Goal: Task Accomplishment & Management: Use online tool/utility

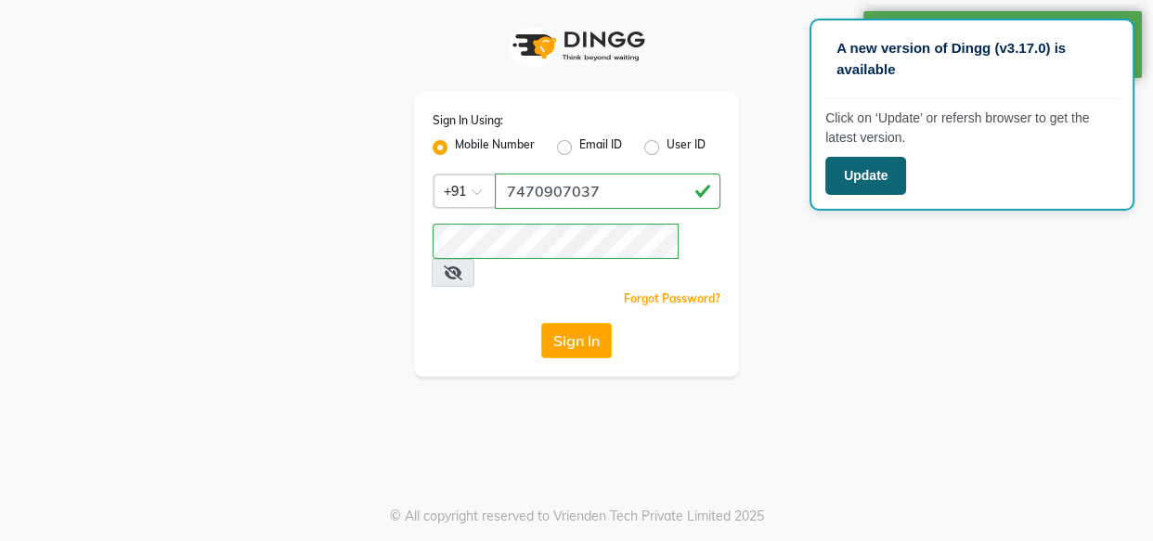
click at [859, 181] on button "Update" at bounding box center [865, 176] width 81 height 38
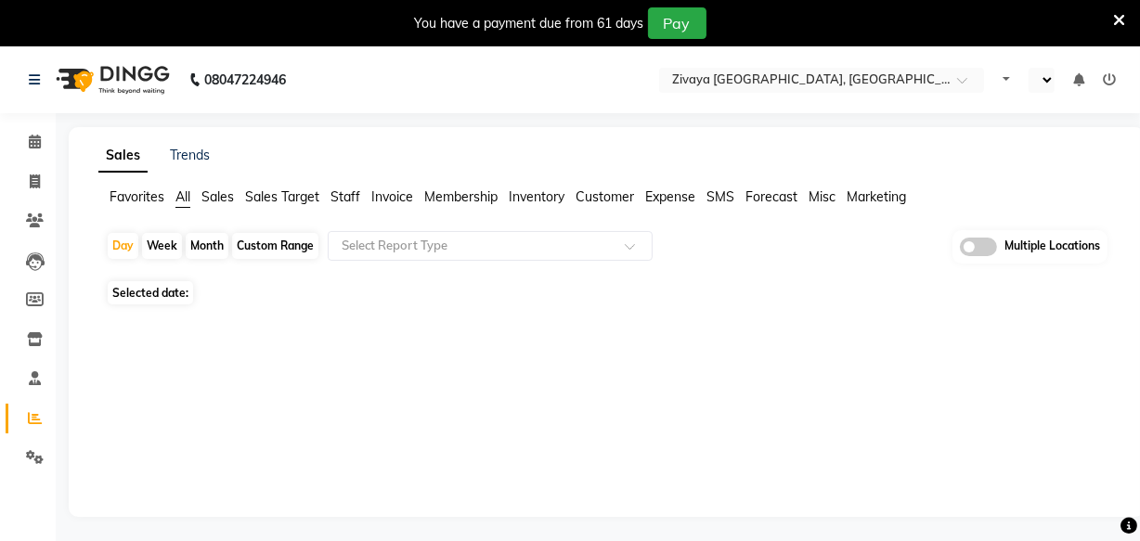
click at [558, 372] on div "Sales Trends Favorites All Sales Sales Target Staff Invoice Membership Inventor…" at bounding box center [607, 322] width 1076 height 390
select select "en"
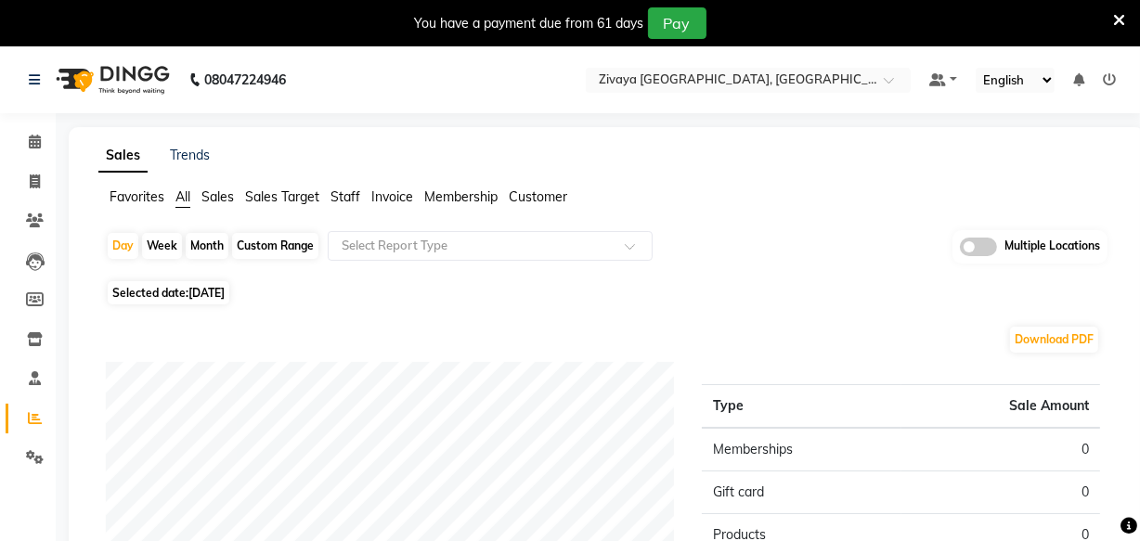
click at [1116, 19] on icon at bounding box center [1119, 20] width 12 height 17
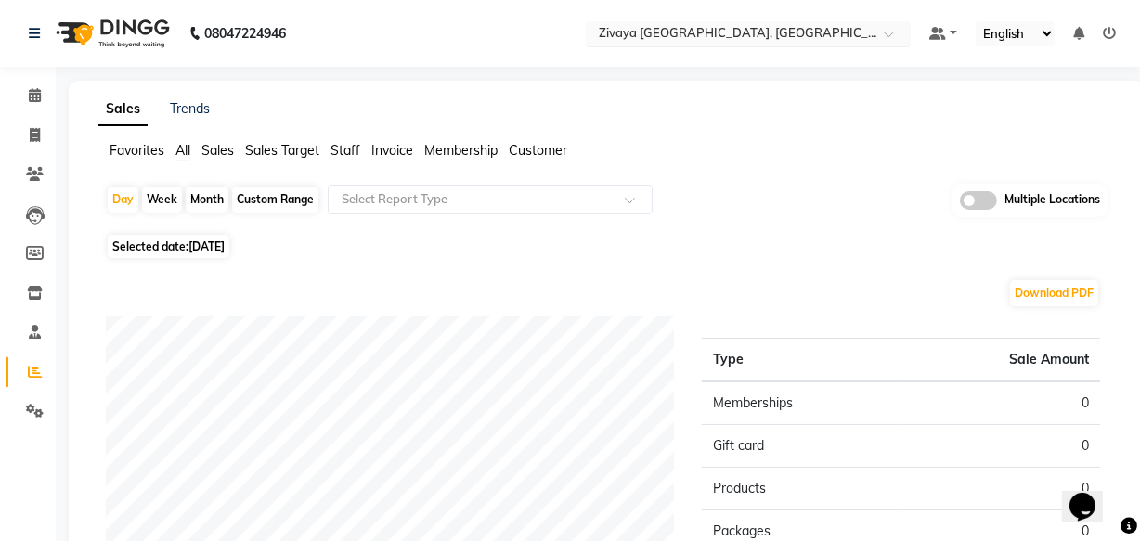
click at [816, 36] on input "text" at bounding box center [729, 35] width 269 height 19
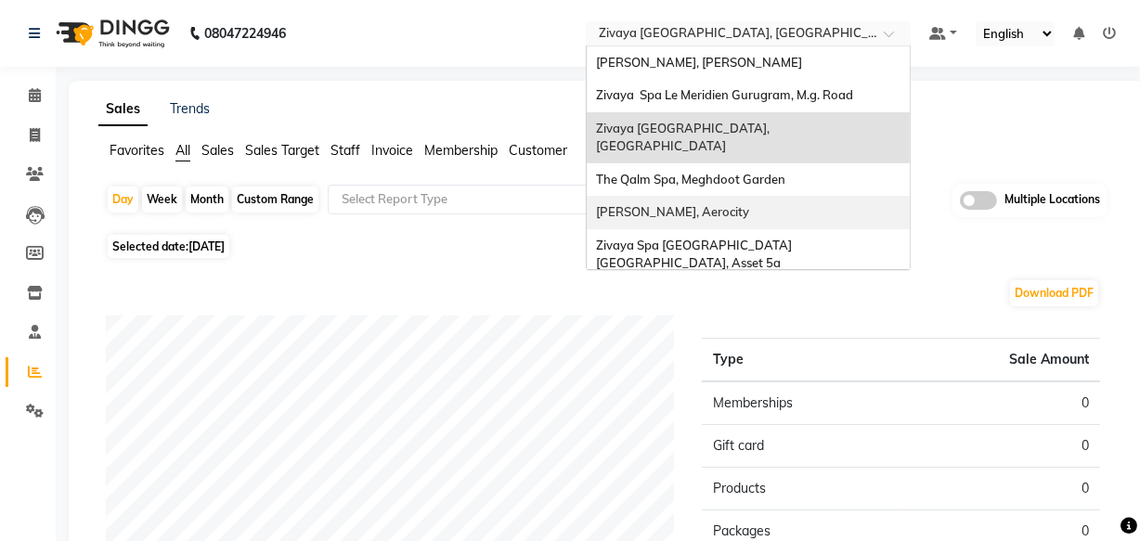
click at [725, 196] on div "[PERSON_NAME], Aerocity" at bounding box center [748, 212] width 323 height 33
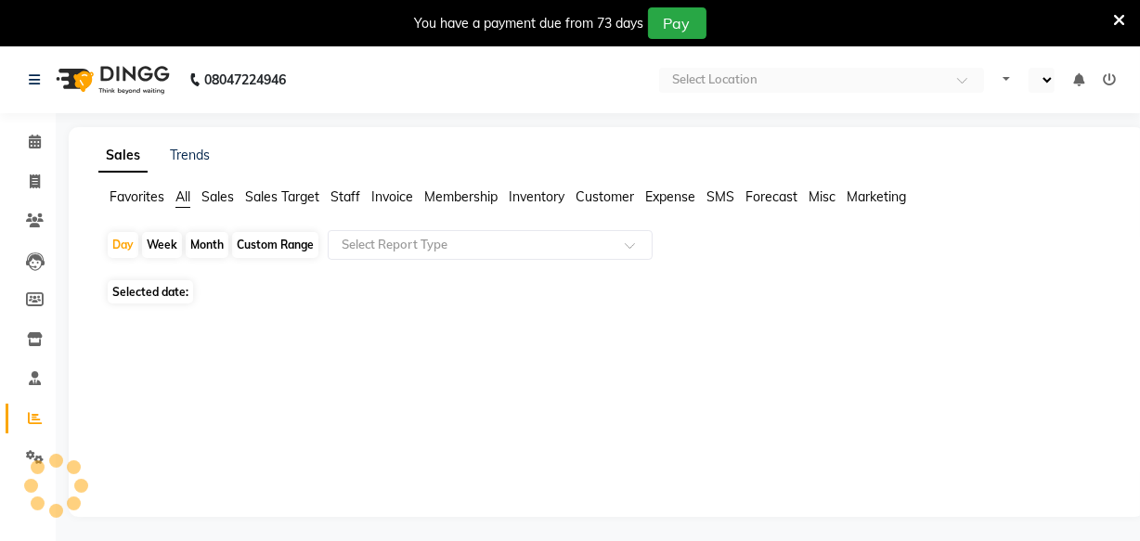
select select "en"
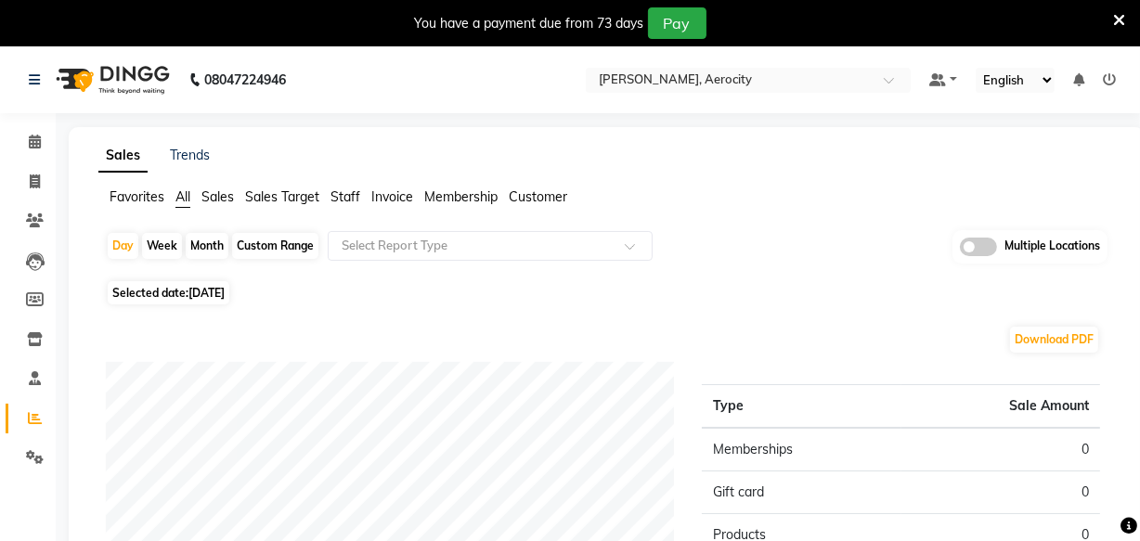
click at [225, 293] on span "[DATE]" at bounding box center [206, 293] width 36 height 14
select select "9"
select select "2025"
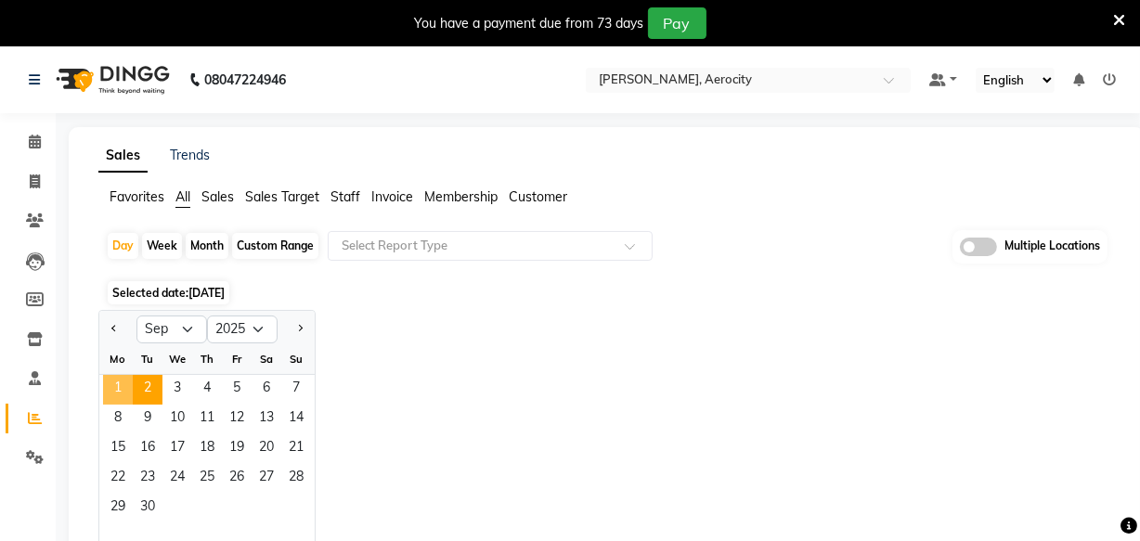
click at [130, 380] on span "1" at bounding box center [118, 390] width 30 height 30
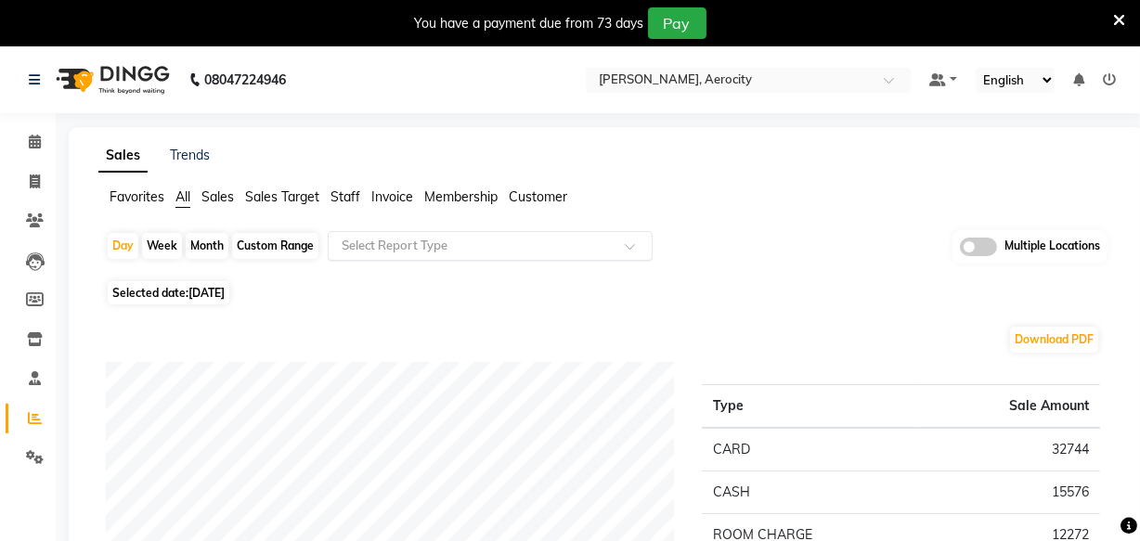
click at [490, 241] on input "text" at bounding box center [471, 246] width 267 height 19
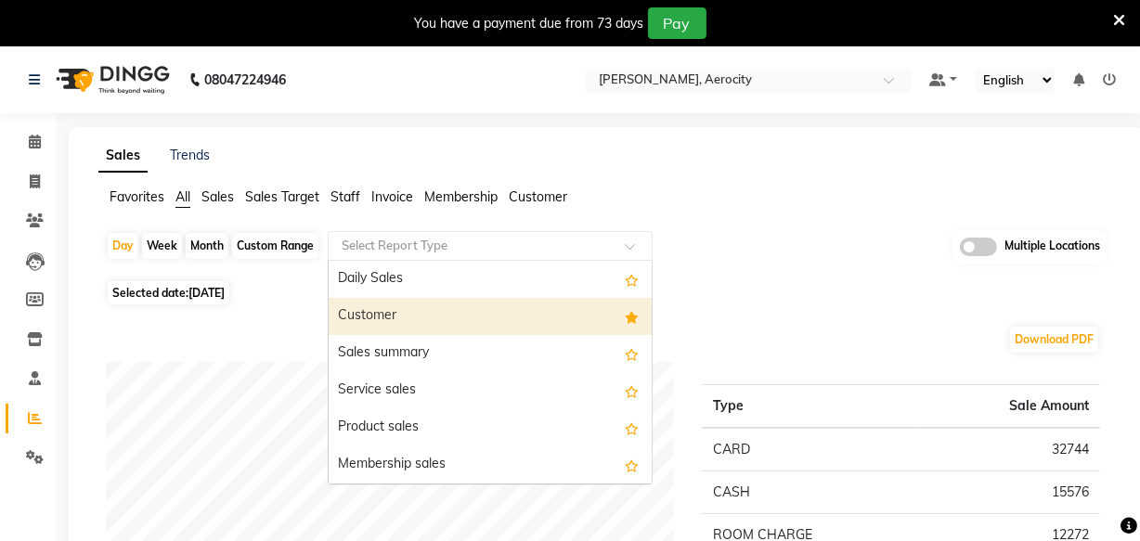
click at [485, 306] on div "Customer" at bounding box center [490, 316] width 323 height 37
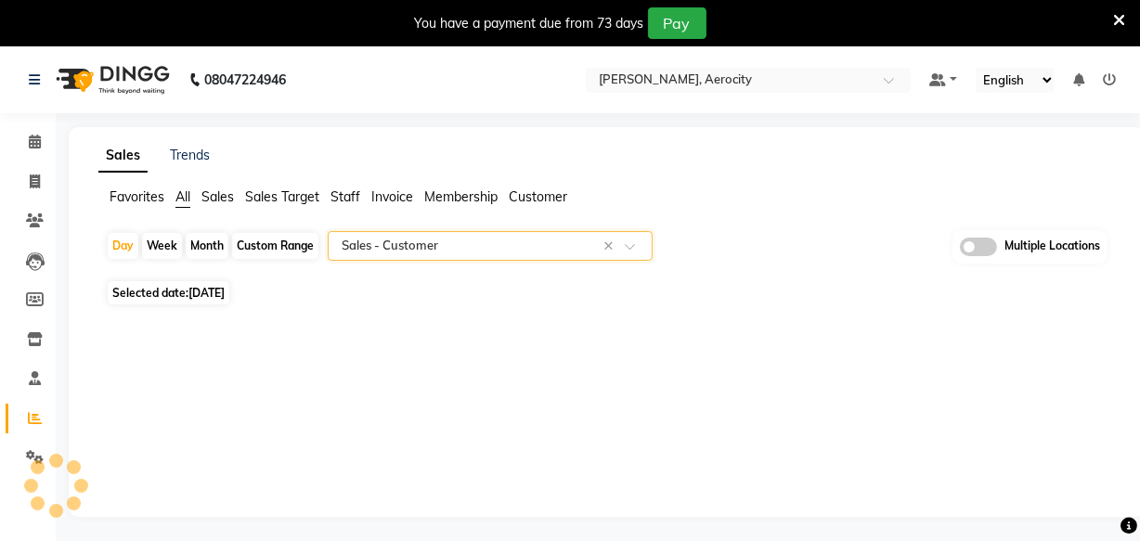
select select "full_report"
select select "csv"
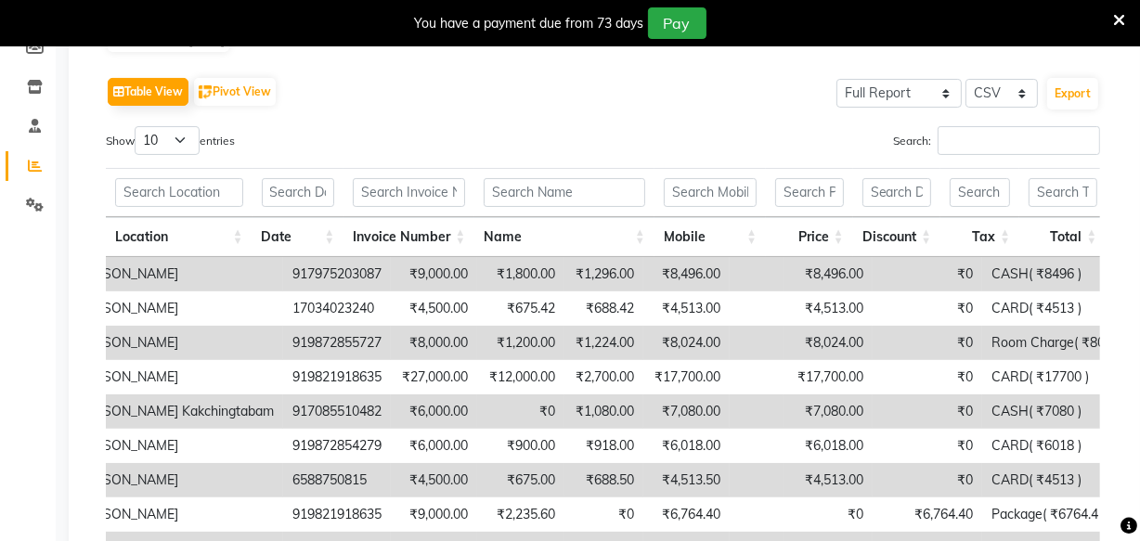
scroll to position [0, 414]
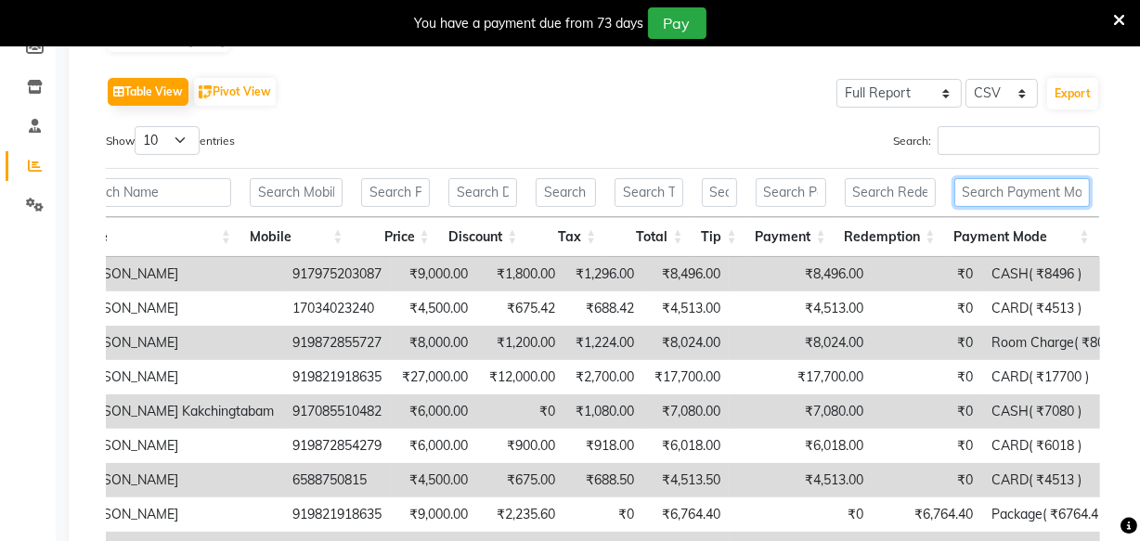
click at [963, 186] on input "text" at bounding box center [1021, 192] width 135 height 29
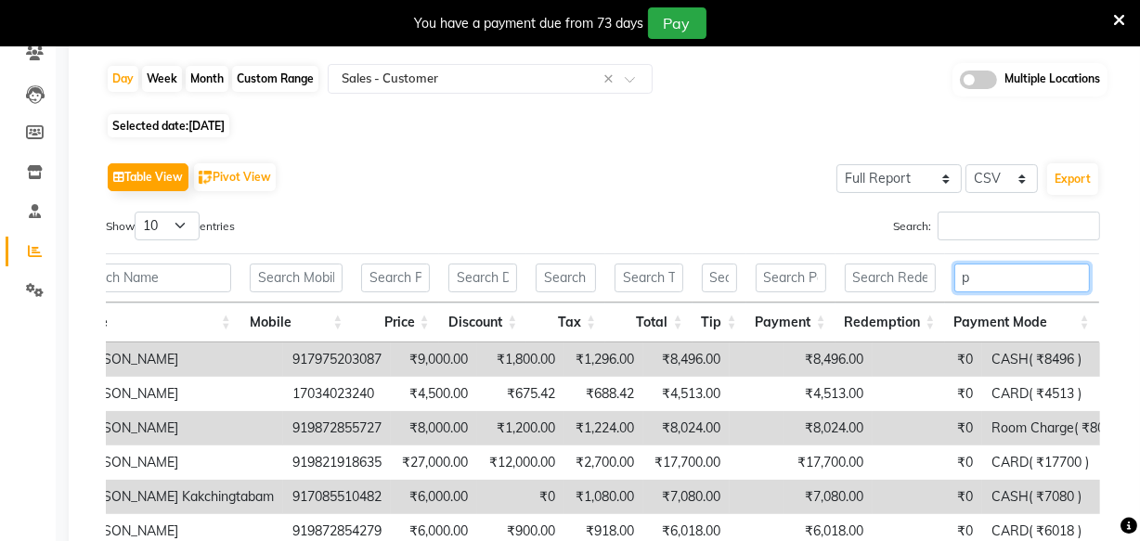
scroll to position [0, 300]
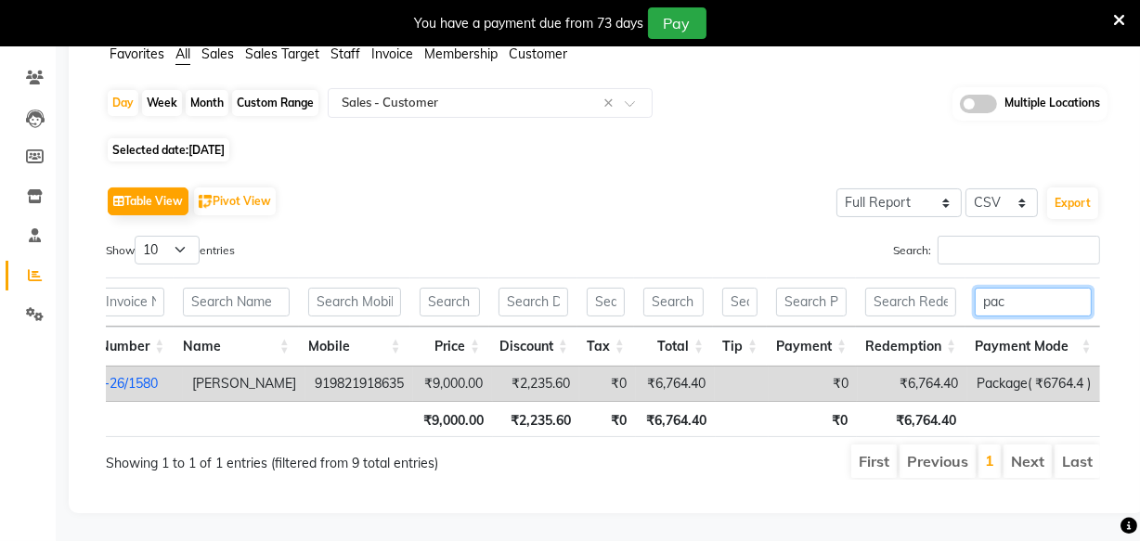
type input "pac"
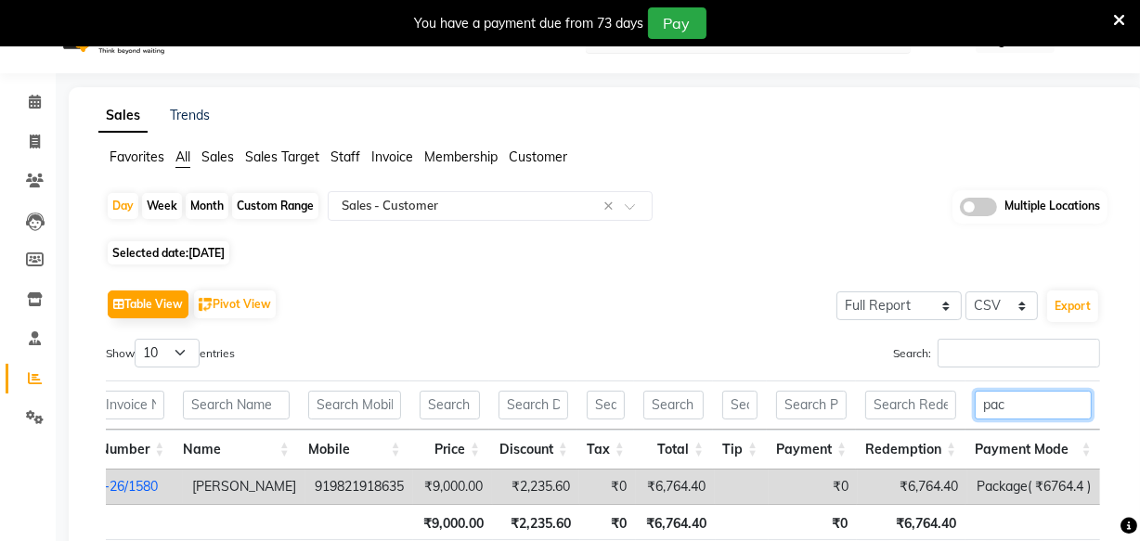
scroll to position [0, 0]
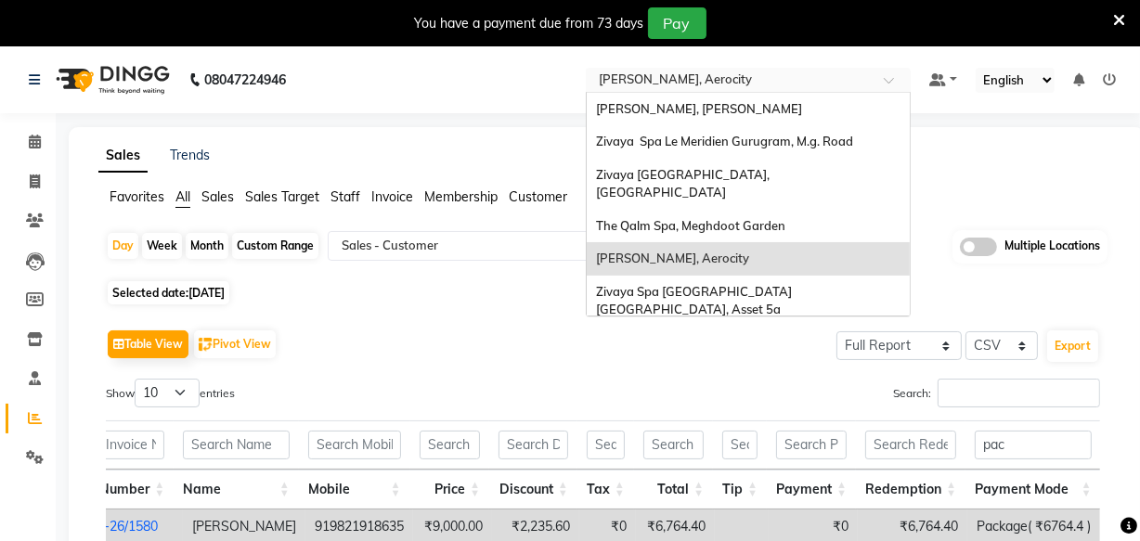
click at [781, 81] on input "text" at bounding box center [729, 81] width 269 height 19
click at [764, 284] on span "Zivaya Spa [GEOGRAPHIC_DATA] [GEOGRAPHIC_DATA], Asset 5a" at bounding box center [695, 300] width 199 height 33
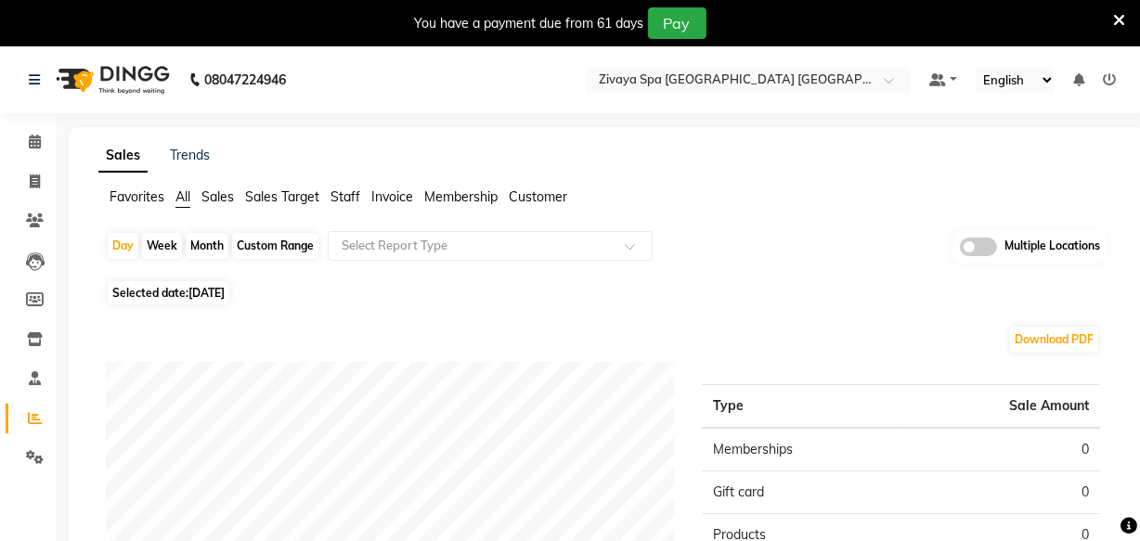
click at [149, 294] on span "Selected date: 02-09-2025" at bounding box center [169, 292] width 122 height 23
select select "9"
select select "2025"
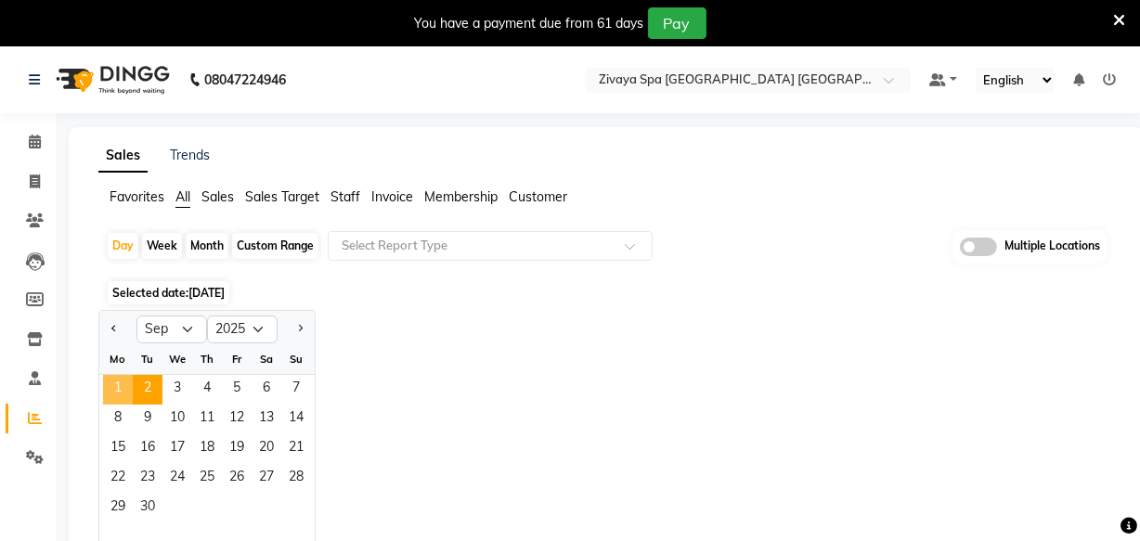
click at [121, 376] on span "1" at bounding box center [118, 390] width 30 height 30
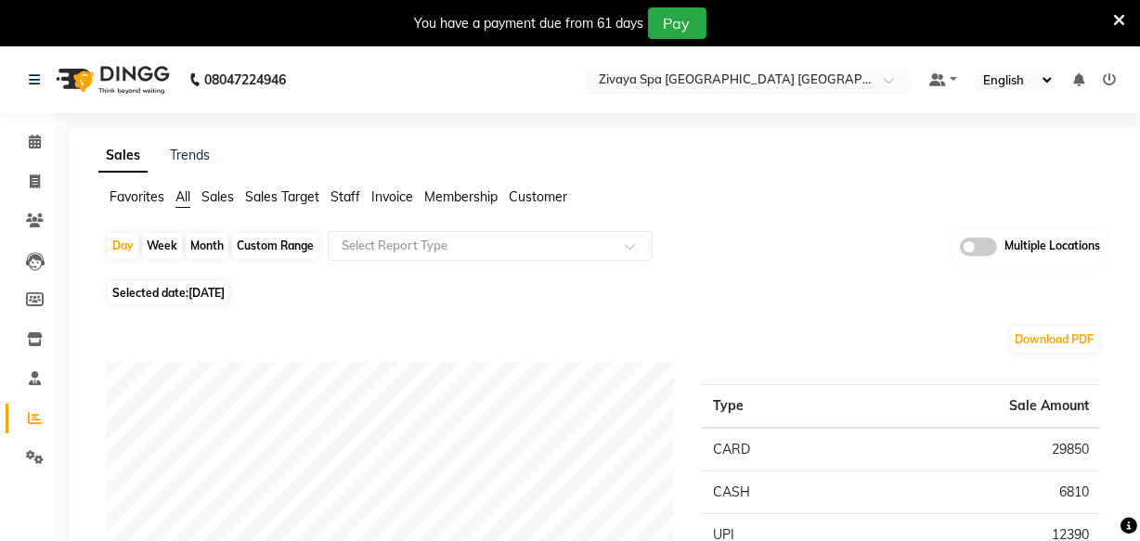
click at [776, 77] on input "text" at bounding box center [729, 81] width 269 height 19
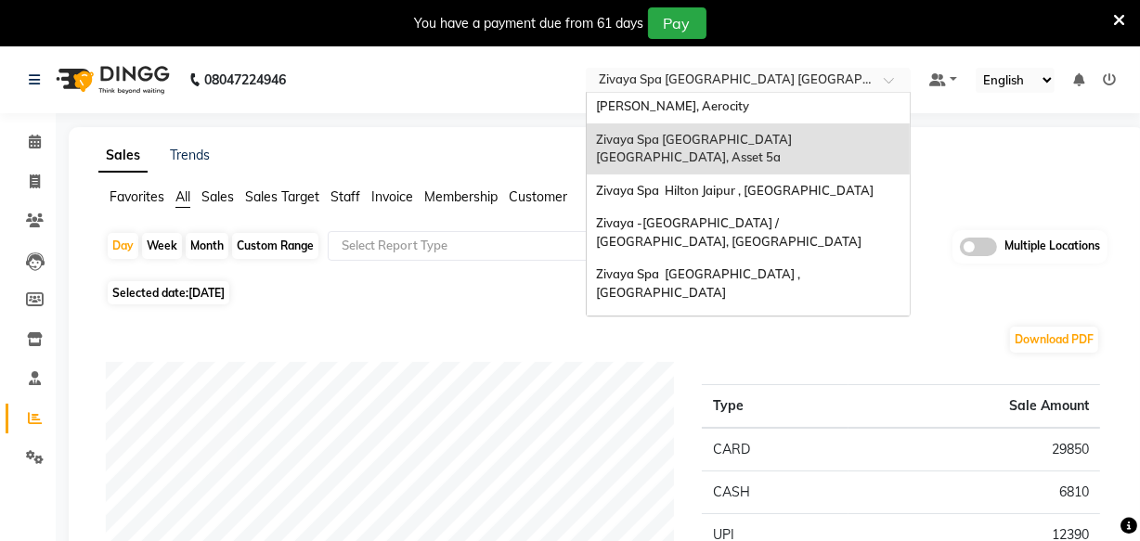
scroll to position [190, 0]
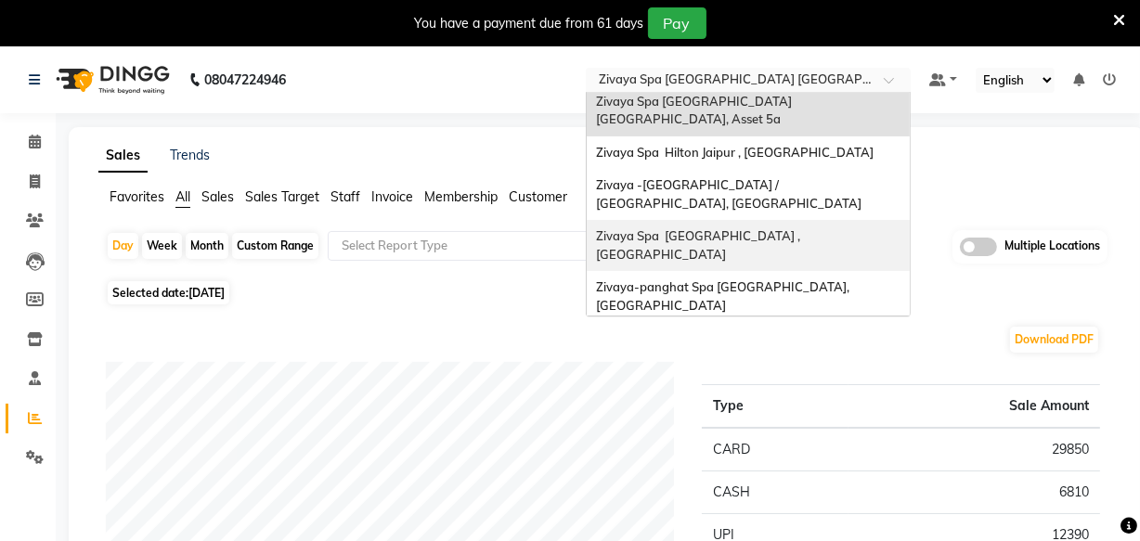
click at [755, 220] on div "Zivaya Spa [GEOGRAPHIC_DATA] , [GEOGRAPHIC_DATA]" at bounding box center [748, 245] width 323 height 51
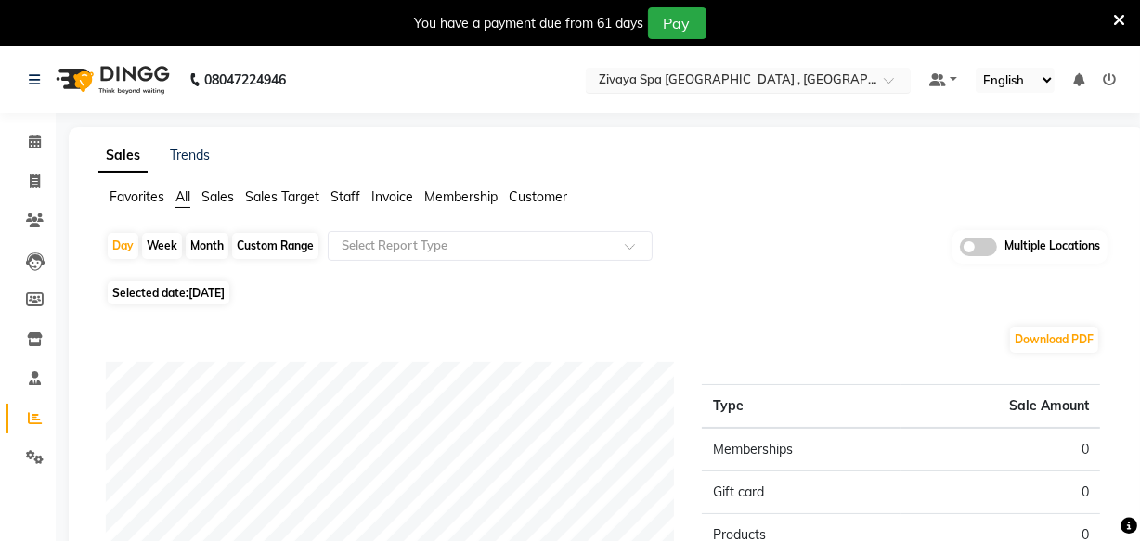
click at [653, 91] on ng-select "Select Location × Zivaya Spa [GEOGRAPHIC_DATA] , [GEOGRAPHIC_DATA]" at bounding box center [748, 80] width 325 height 25
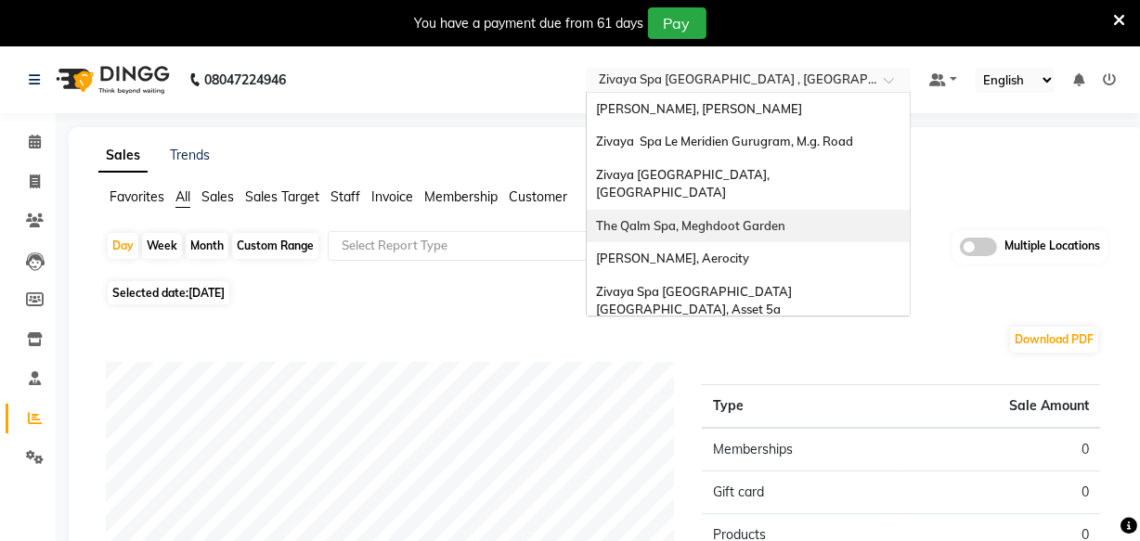
click at [752, 218] on span "The Qalm Spa, Meghdoot Garden" at bounding box center [690, 225] width 189 height 15
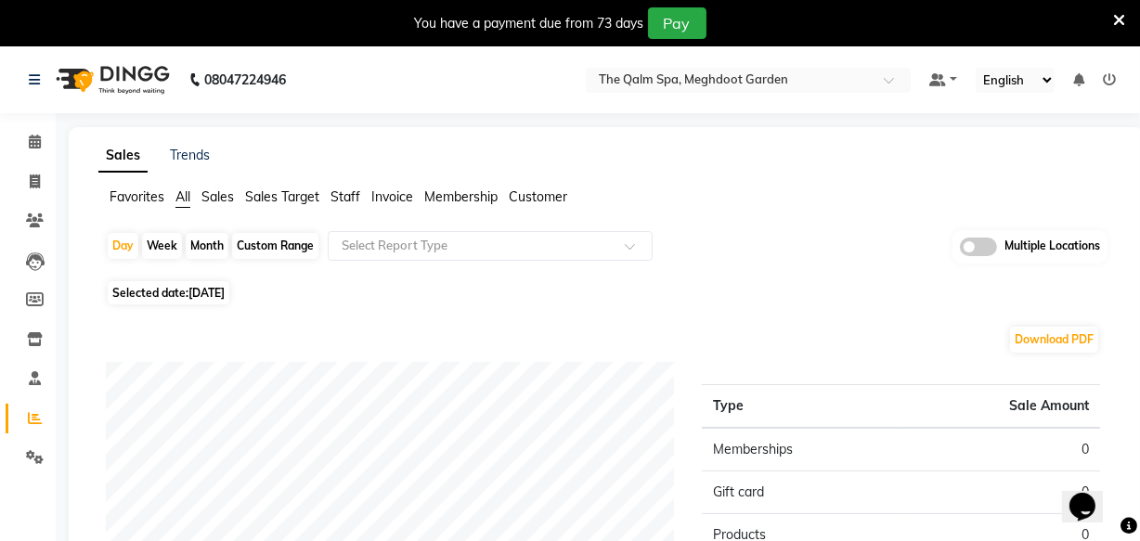
click at [161, 299] on span "Selected date: [DATE]" at bounding box center [169, 292] width 122 height 23
select select "9"
select select "2025"
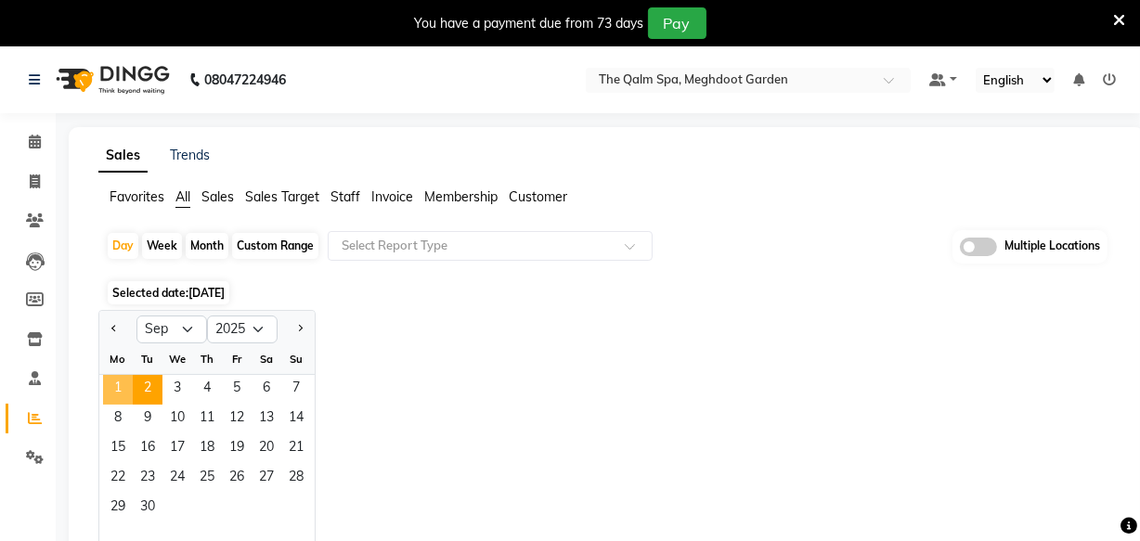
click at [115, 394] on span "1" at bounding box center [118, 390] width 30 height 30
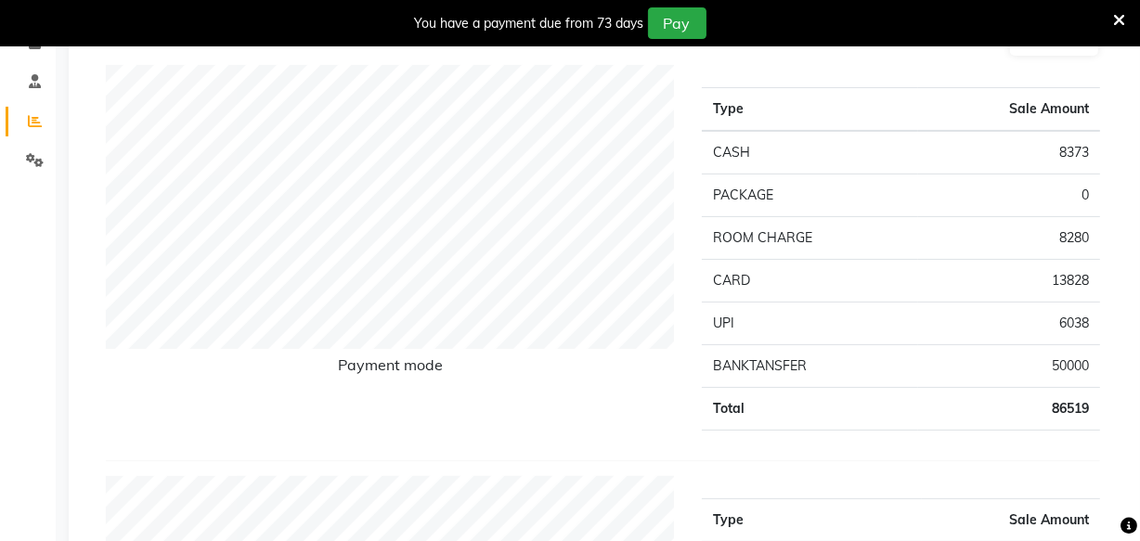
scroll to position [252, 0]
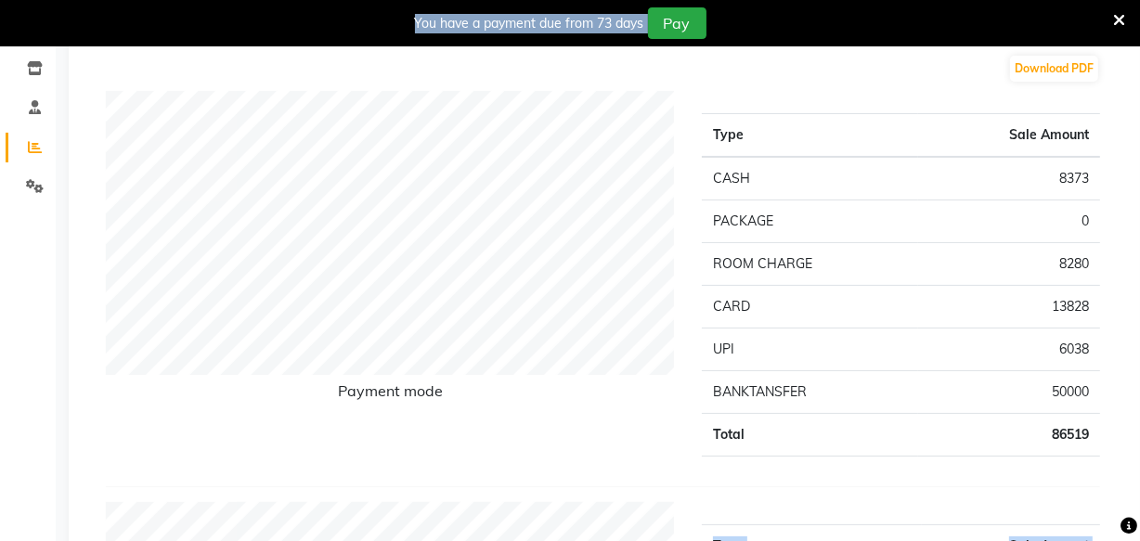
click at [1139, 270] on html "08047224946 Select Location × The Qalm Spa, Meghdoot Garden Default Panel My Pa…" at bounding box center [570, -1] width 1140 height 541
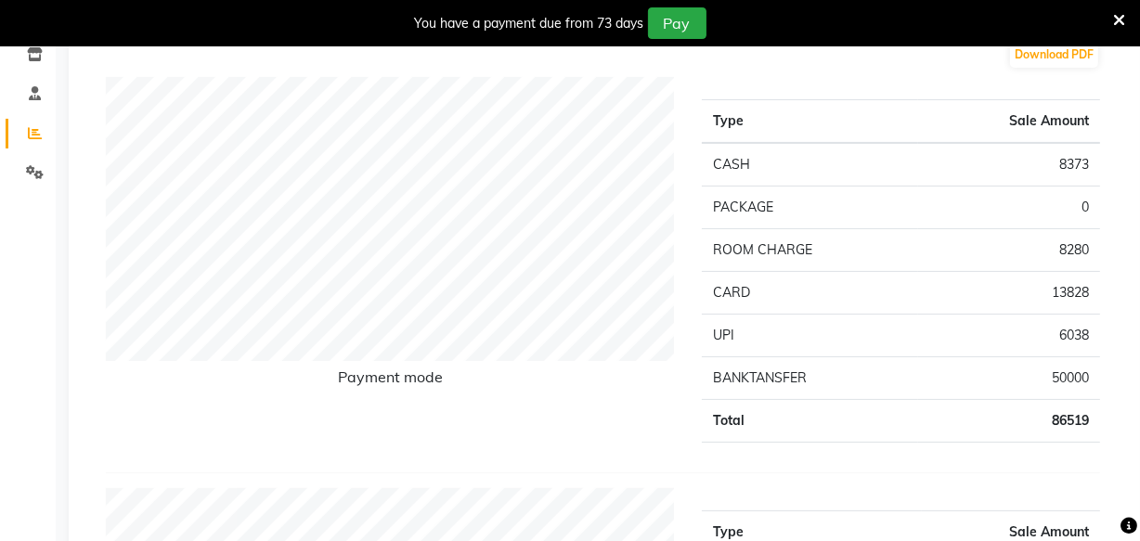
click at [989, 287] on td "13828" at bounding box center [1009, 292] width 182 height 43
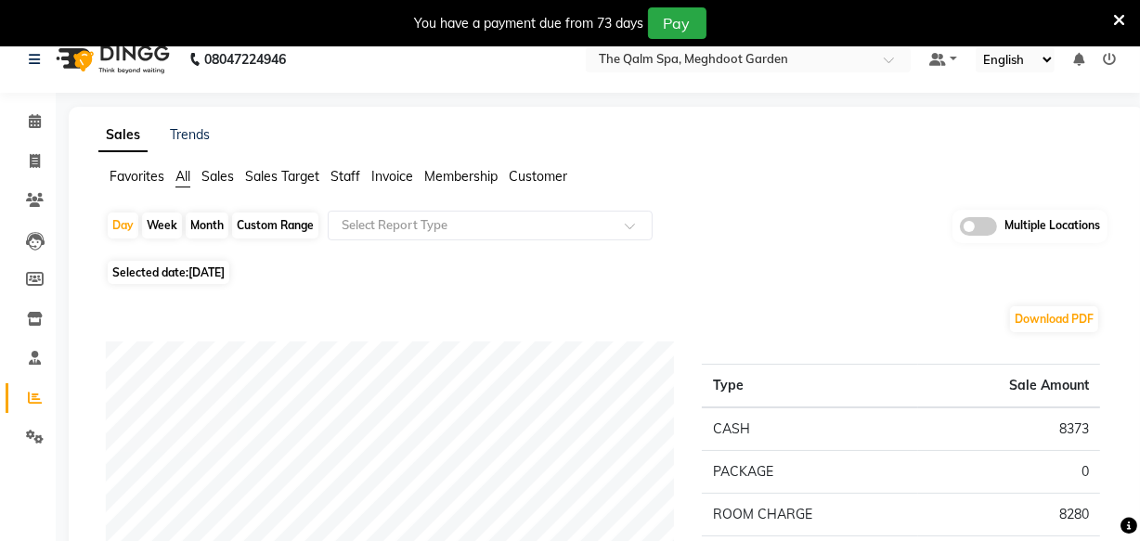
scroll to position [0, 0]
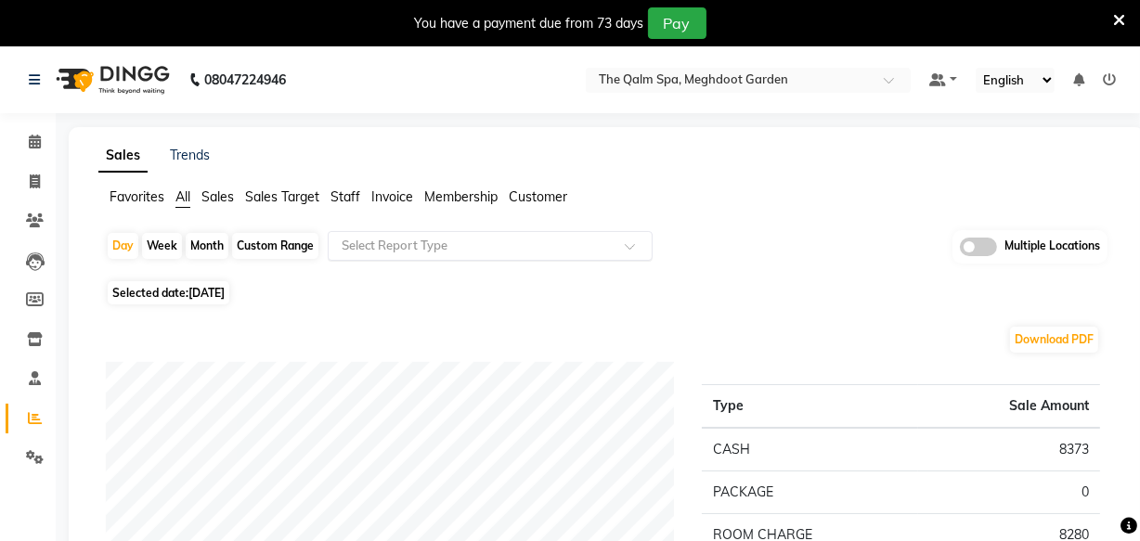
click at [542, 251] on input "text" at bounding box center [471, 246] width 267 height 19
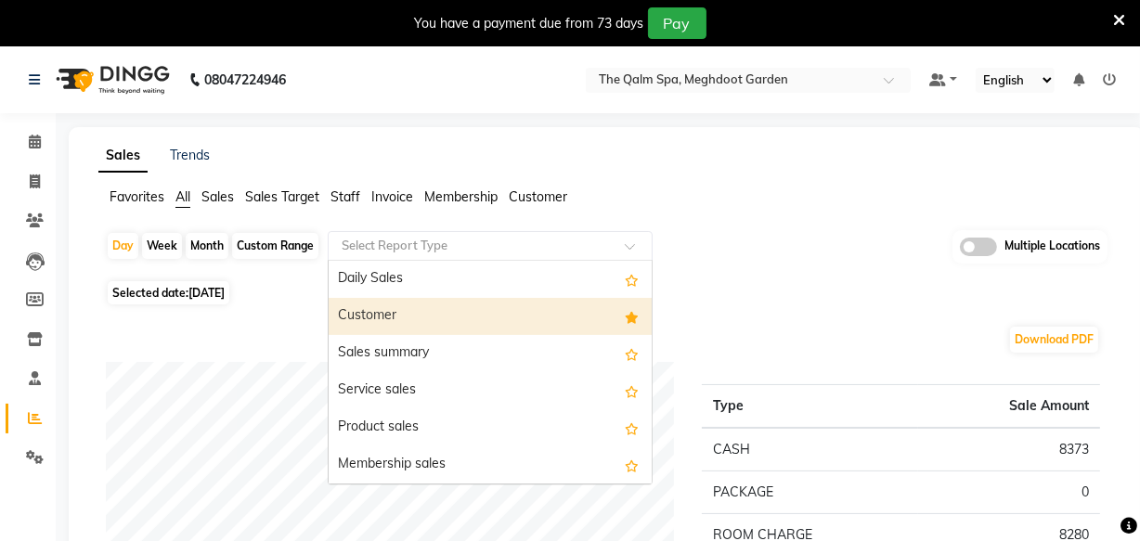
click at [533, 316] on div "Customer" at bounding box center [490, 316] width 323 height 37
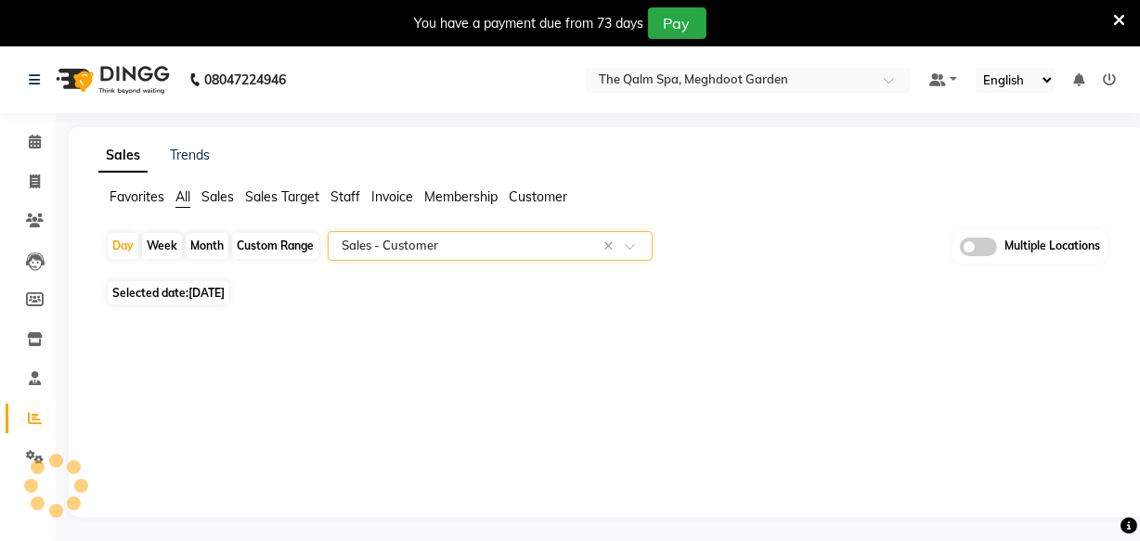
select select "full_report"
select select "csv"
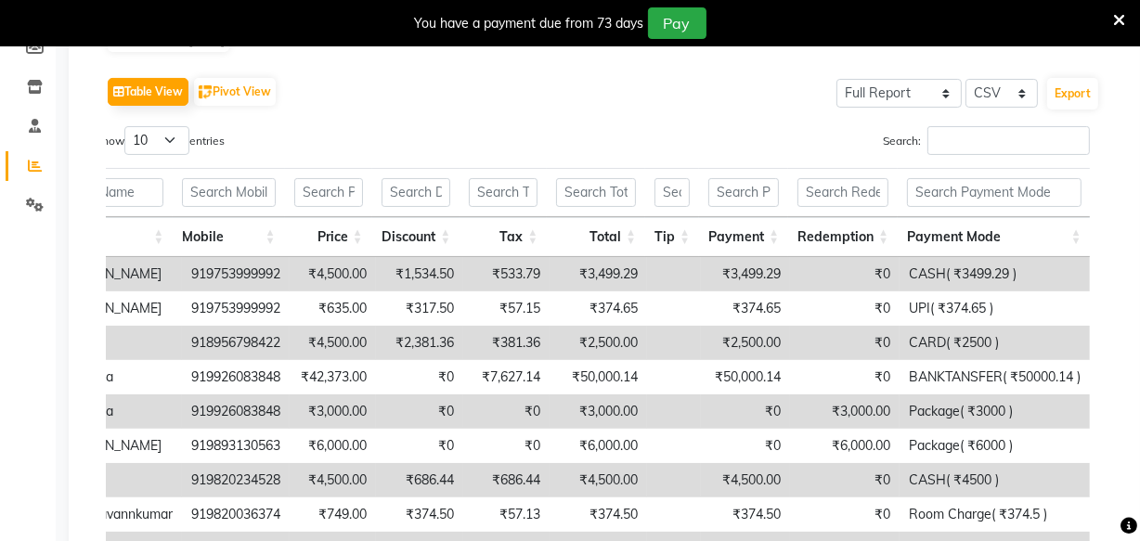
scroll to position [0, 13]
click at [974, 199] on input "text" at bounding box center [991, 192] width 174 height 29
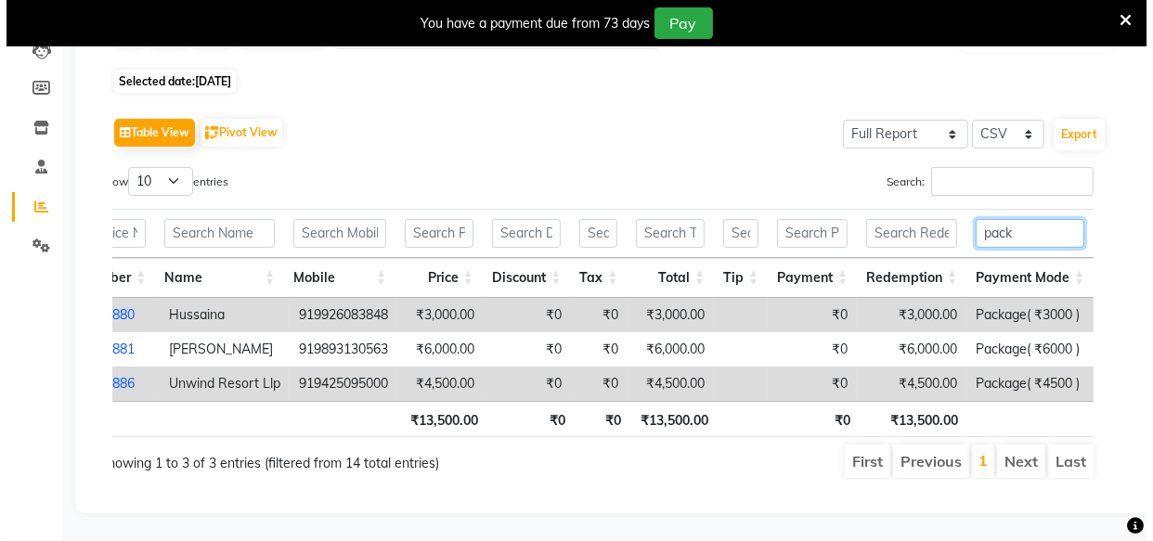
scroll to position [0, 0]
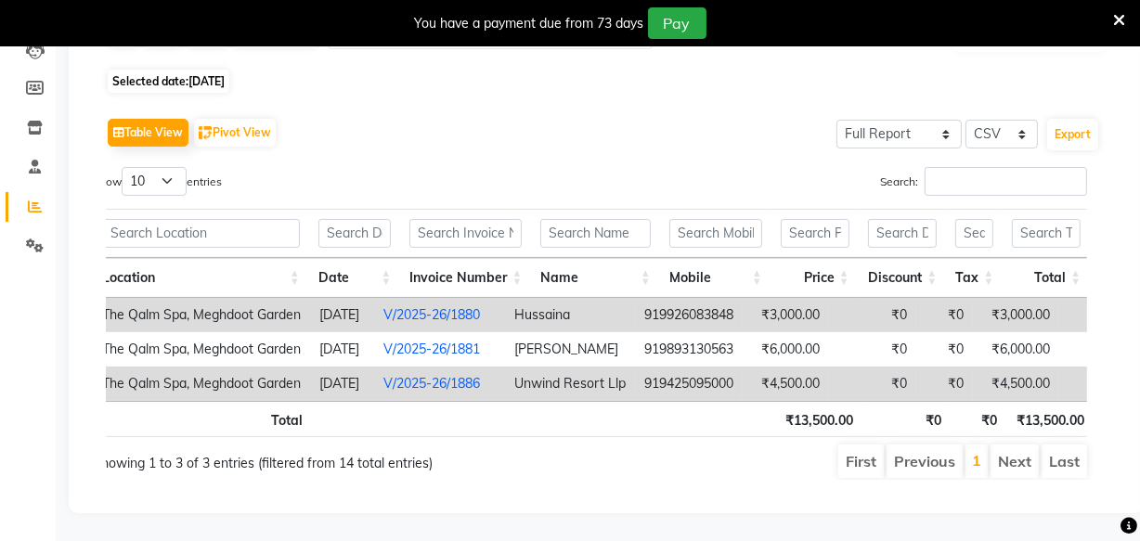
type input "pack"
drag, startPoint x: 588, startPoint y: 357, endPoint x: 543, endPoint y: 355, distance: 45.6
click at [543, 367] on td "Unwind Resort Llp" at bounding box center [570, 384] width 130 height 34
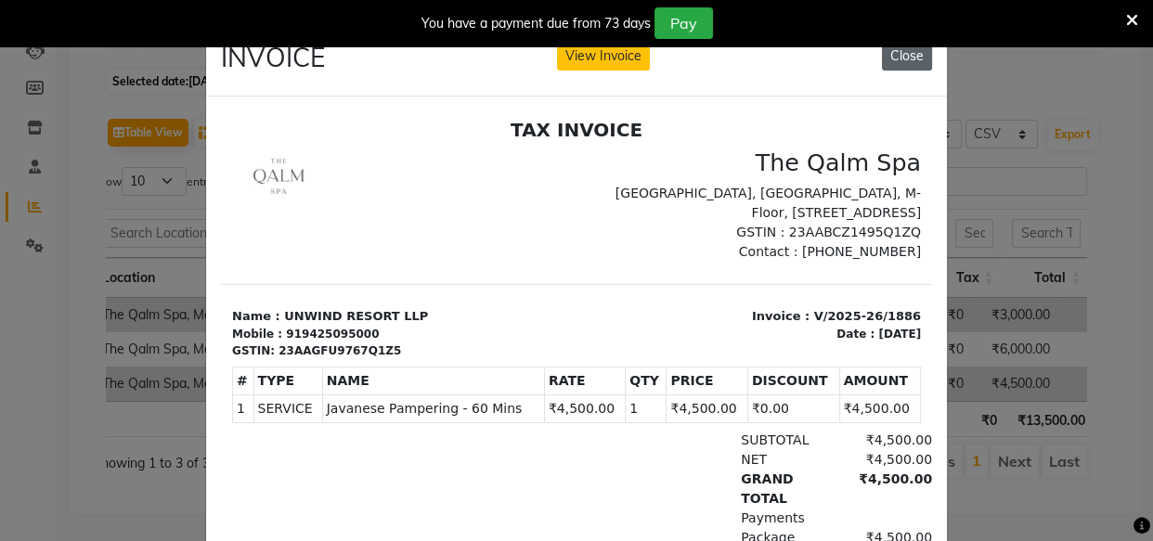
click at [910, 50] on button "Close" at bounding box center [907, 56] width 50 height 29
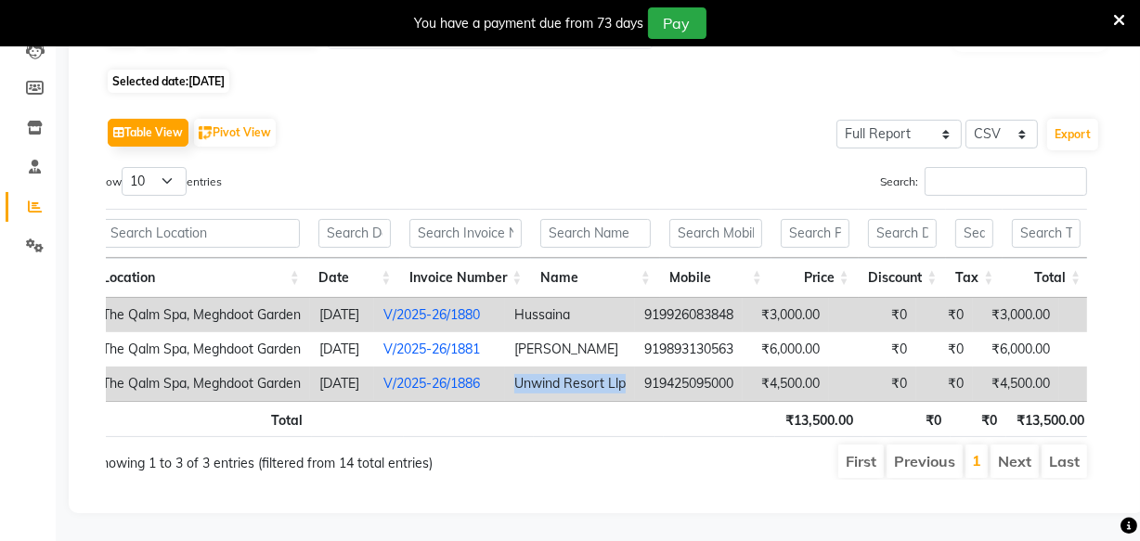
drag, startPoint x: 652, startPoint y: 361, endPoint x: 544, endPoint y: 360, distance: 108.6
click at [544, 367] on td "Unwind Resort Llp" at bounding box center [570, 384] width 130 height 34
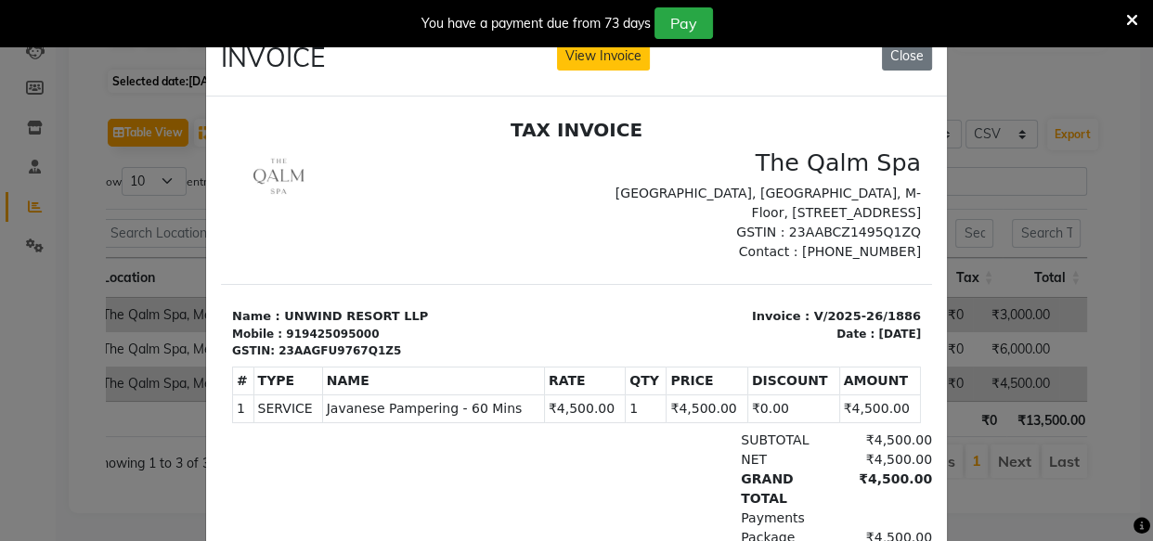
copy td "Unwind Resort Llp"
click at [907, 65] on button "Close" at bounding box center [907, 56] width 50 height 29
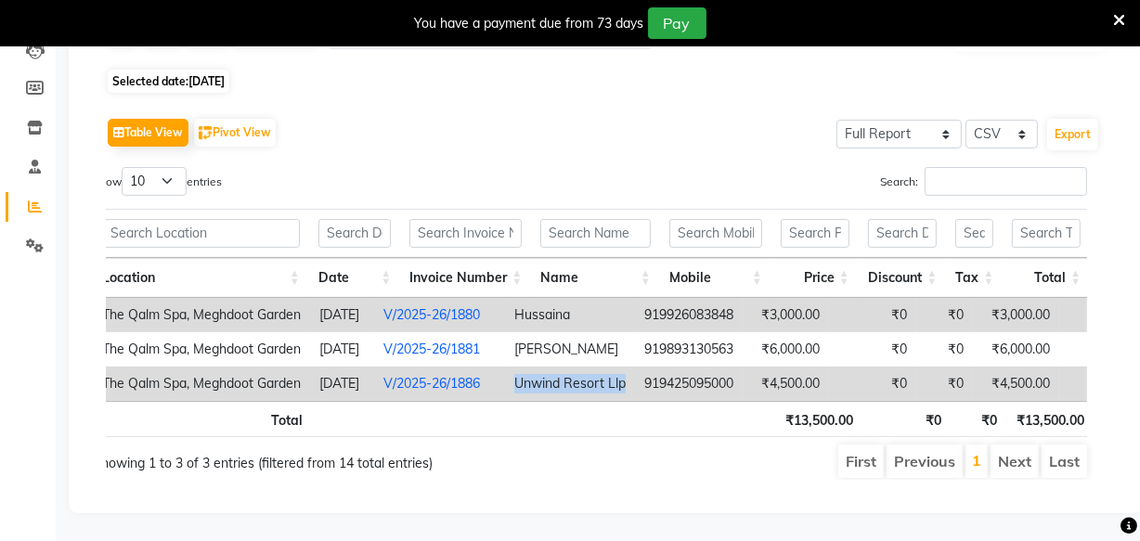
copy td "Unwind Resort Llp"
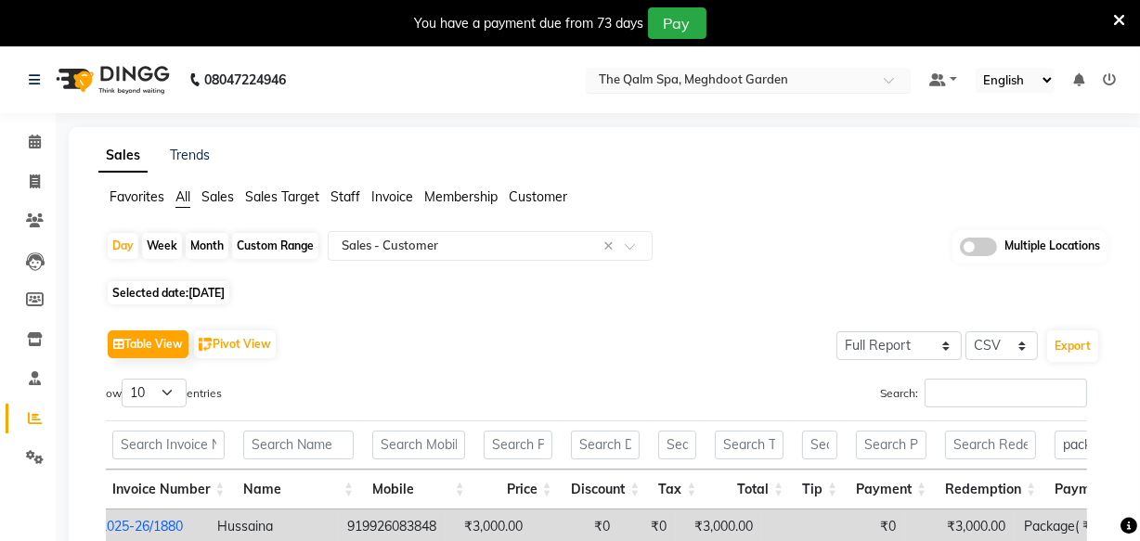
click at [745, 80] on input "text" at bounding box center [729, 81] width 269 height 19
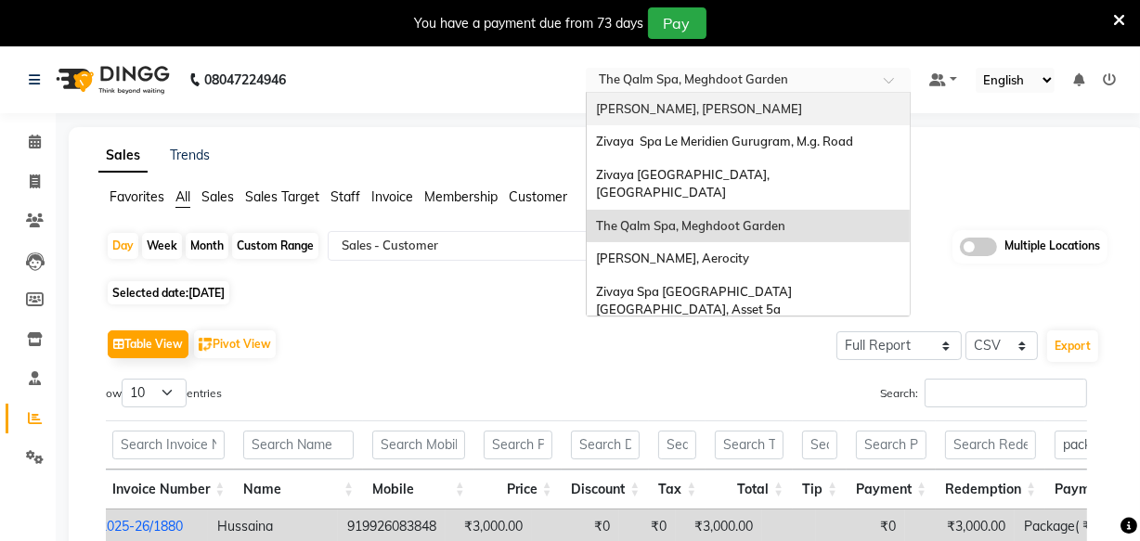
click at [729, 119] on div "Sayaji Zivaya, Vijay Nagar" at bounding box center [748, 109] width 323 height 33
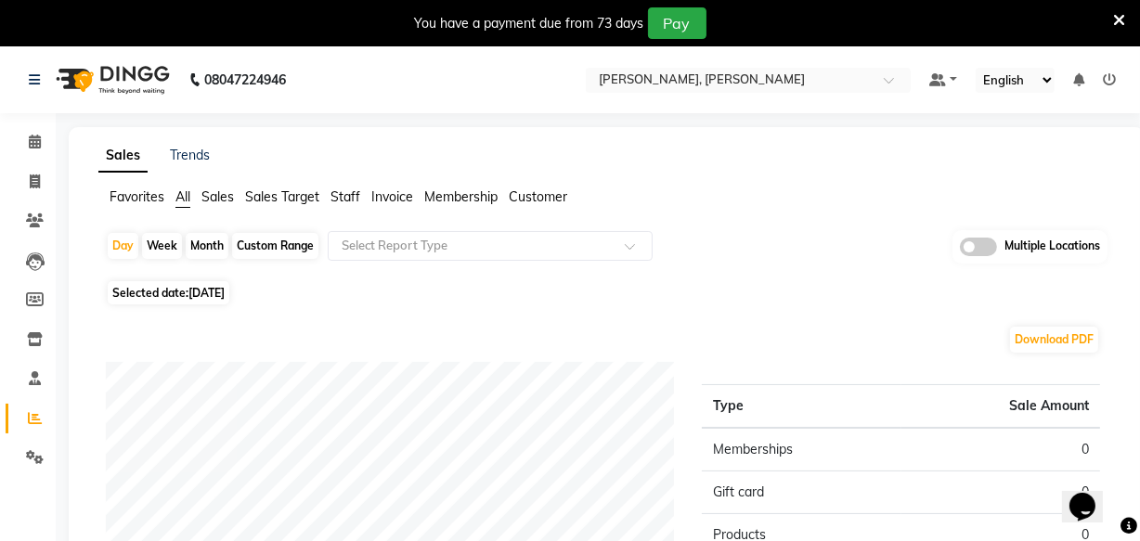
click at [1119, 19] on icon at bounding box center [1119, 20] width 12 height 17
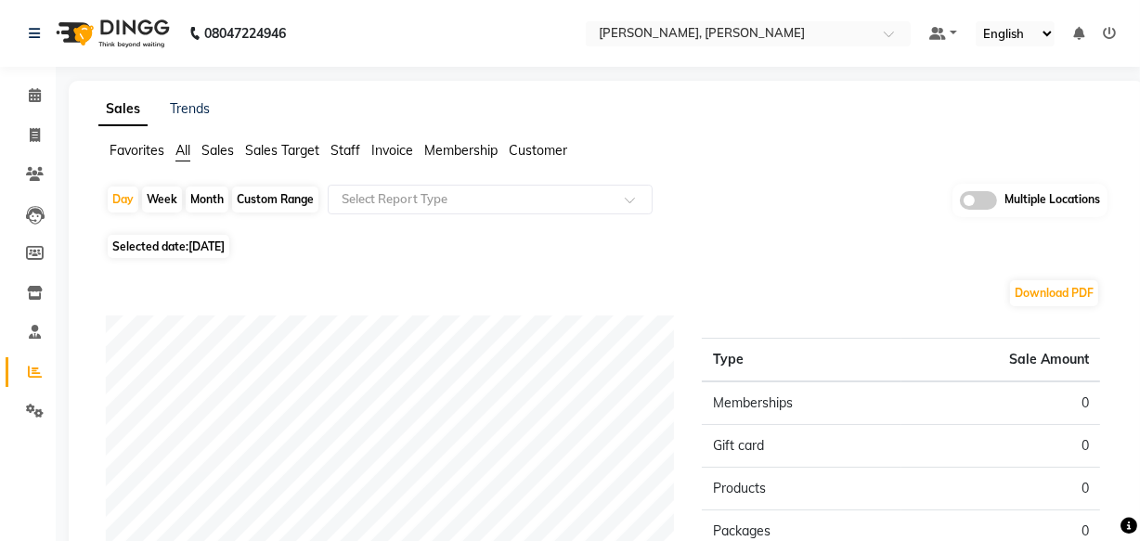
click at [186, 245] on span "Selected date: [DATE]" at bounding box center [169, 246] width 122 height 23
select select "9"
select select "2025"
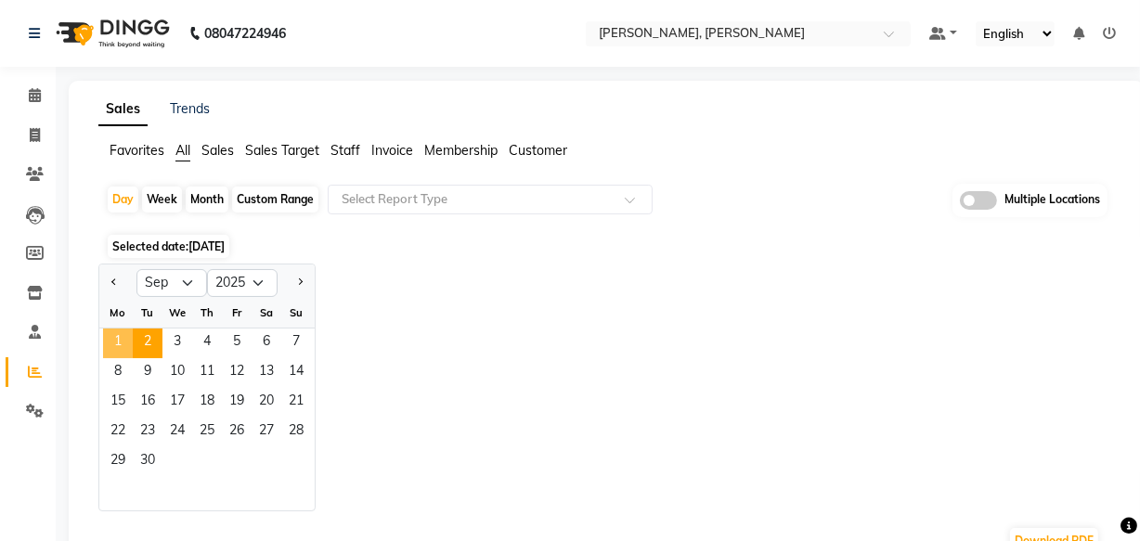
click at [120, 345] on span "1" at bounding box center [118, 344] width 30 height 30
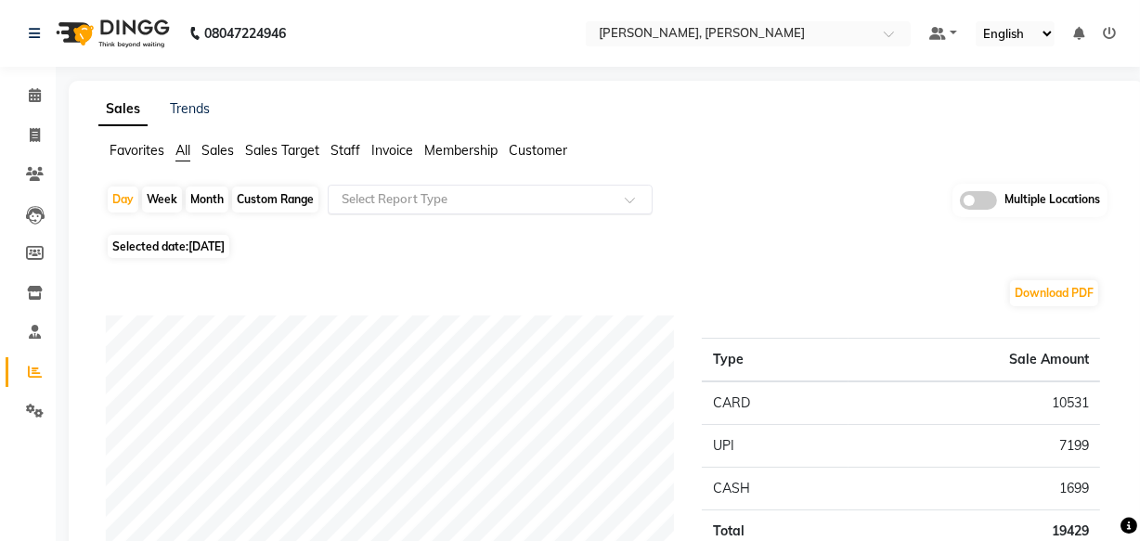
click at [501, 196] on input "text" at bounding box center [471, 199] width 267 height 19
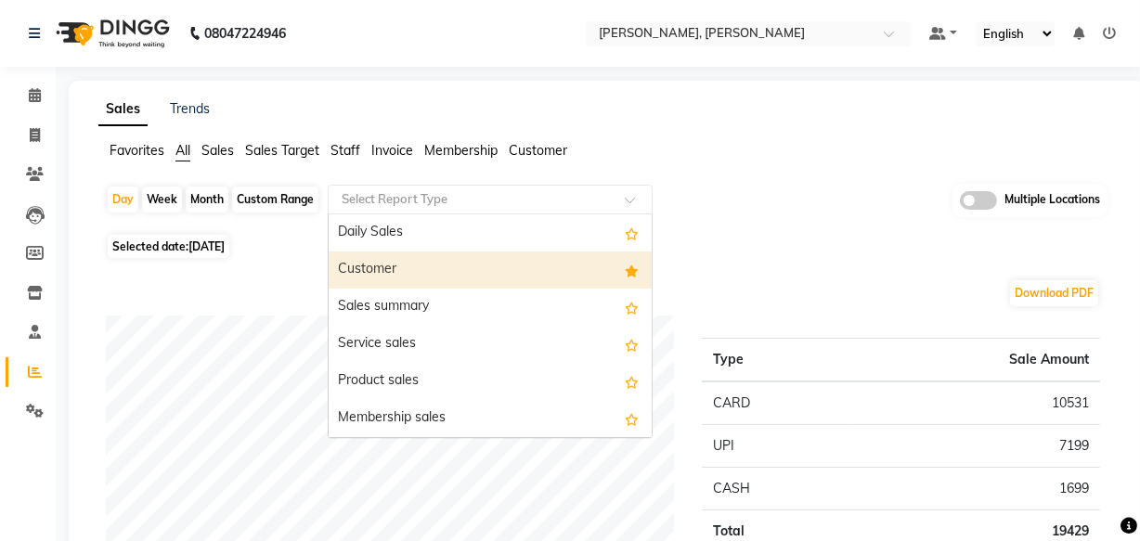
click at [482, 266] on div "Customer" at bounding box center [490, 270] width 323 height 37
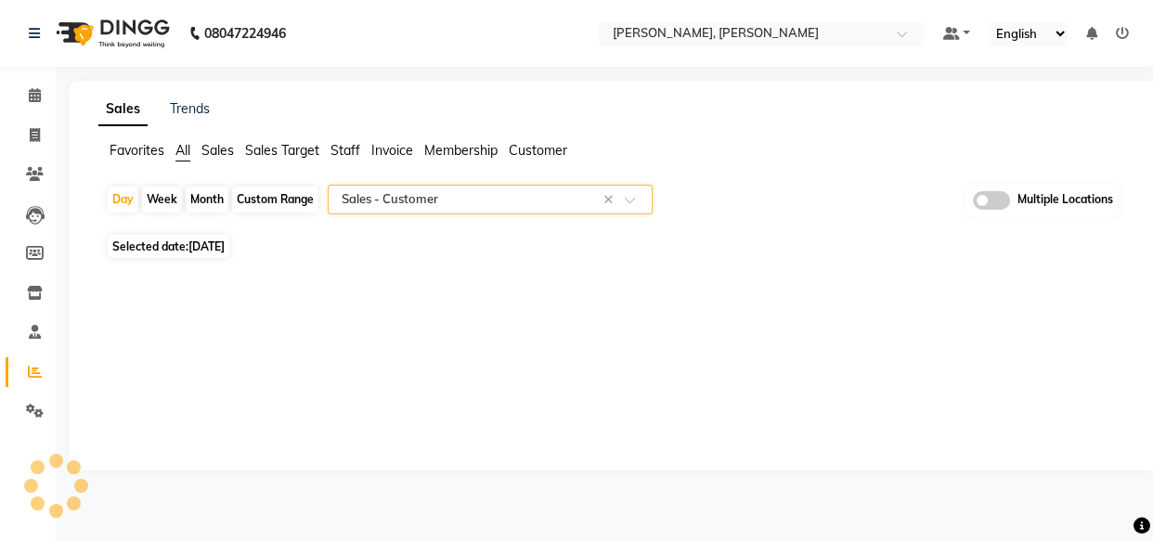
select select "full_report"
select select "csv"
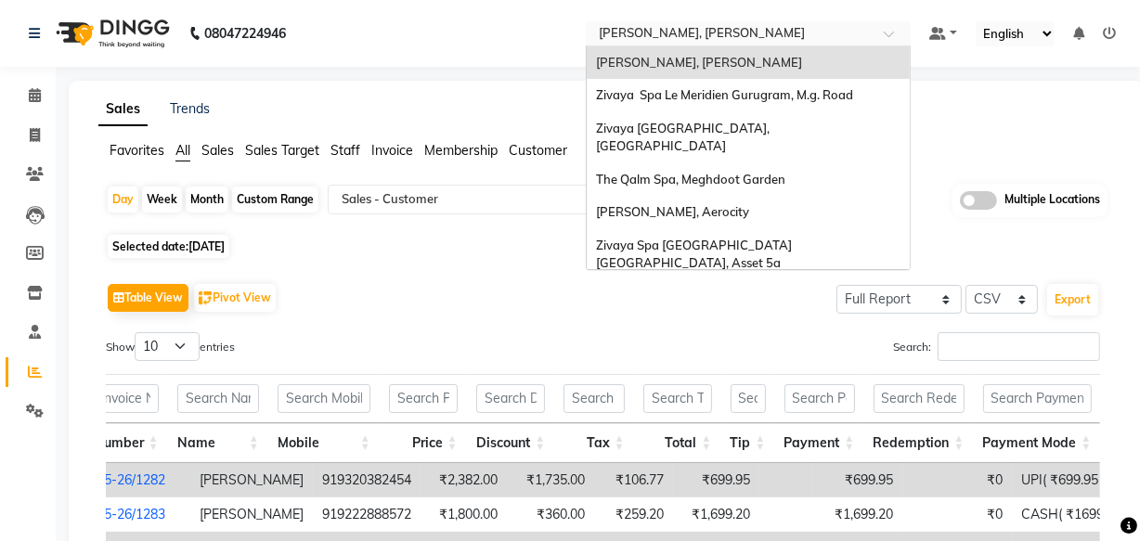
click at [754, 37] on input "text" at bounding box center [729, 35] width 269 height 19
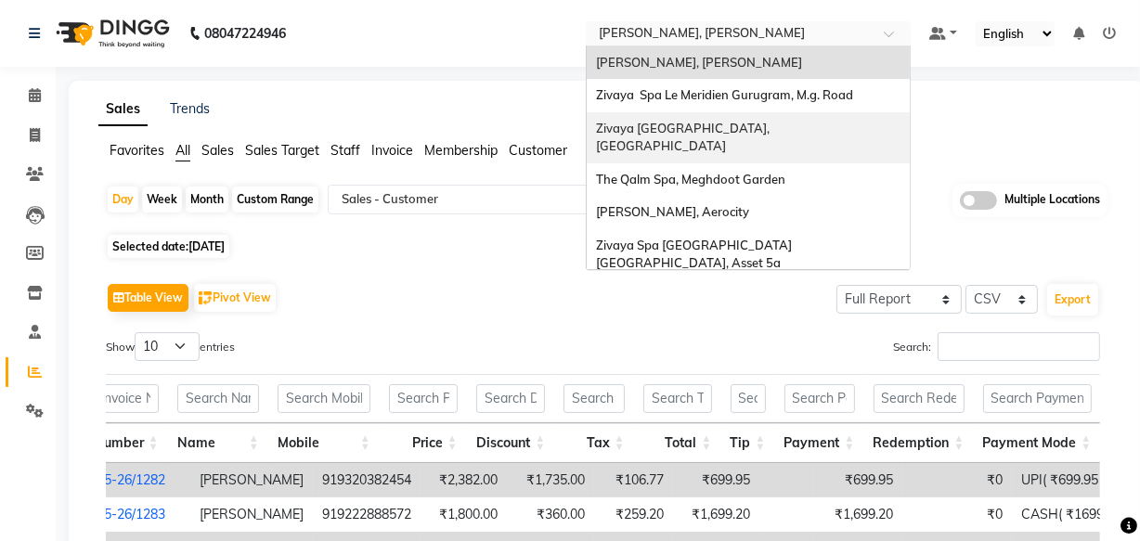
click at [751, 127] on span "Zivaya [GEOGRAPHIC_DATA], [GEOGRAPHIC_DATA]" at bounding box center [685, 137] width 179 height 33
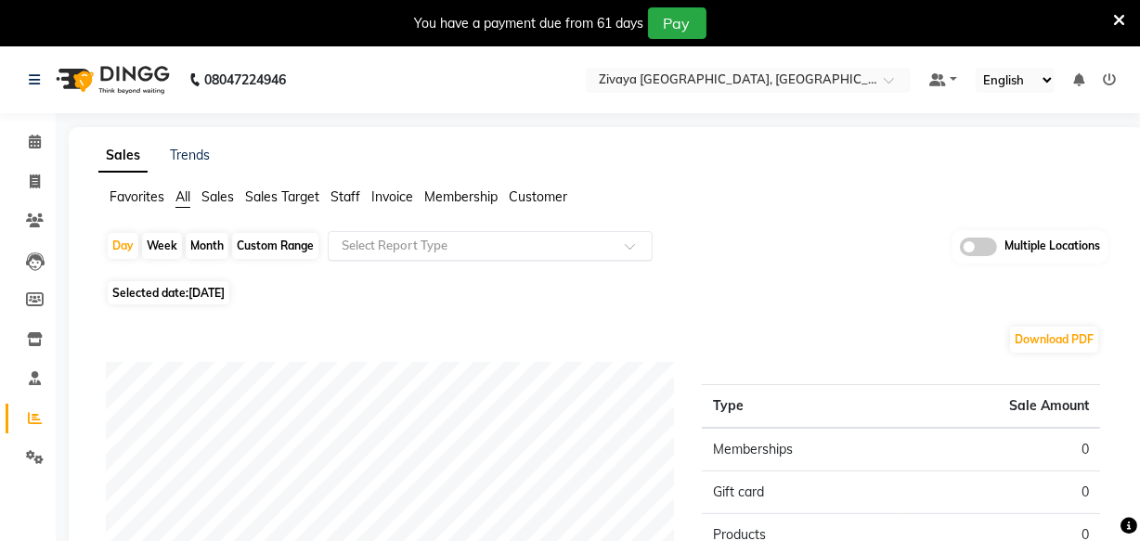
click at [453, 252] on input "text" at bounding box center [471, 246] width 267 height 19
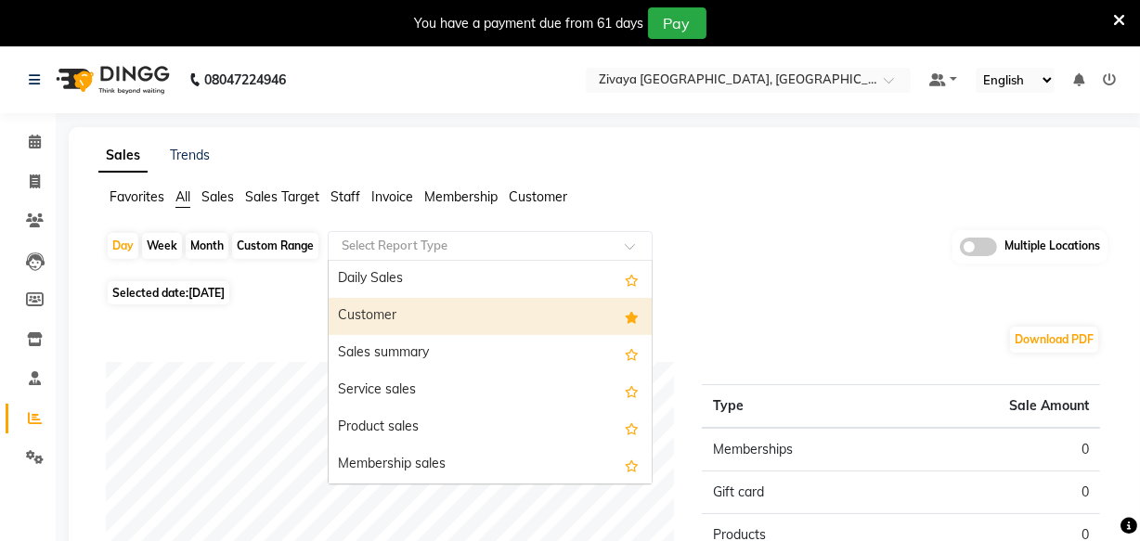
click at [465, 317] on div "Customer" at bounding box center [490, 316] width 323 height 37
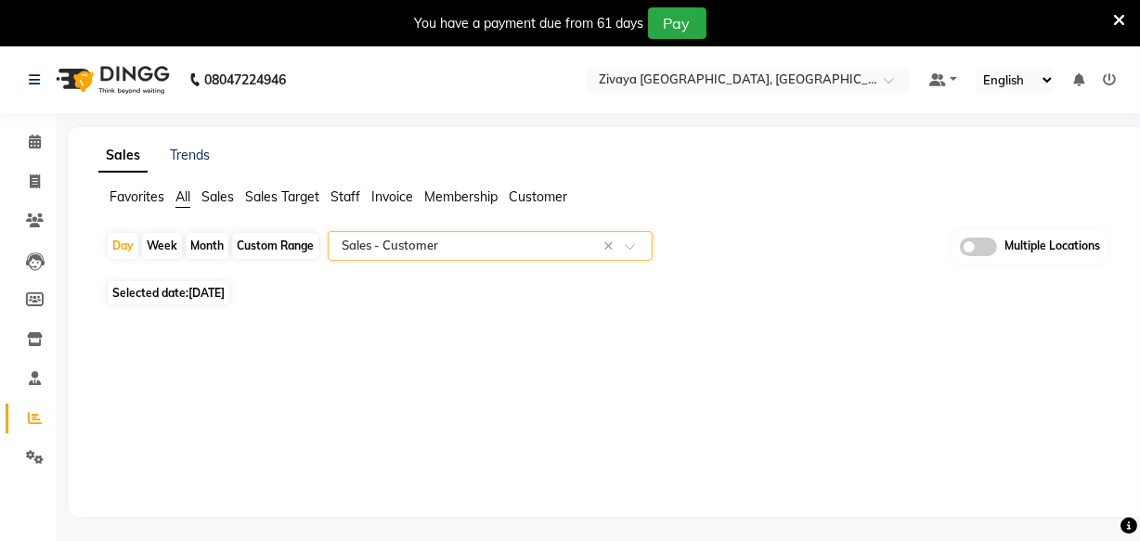
scroll to position [46, 0]
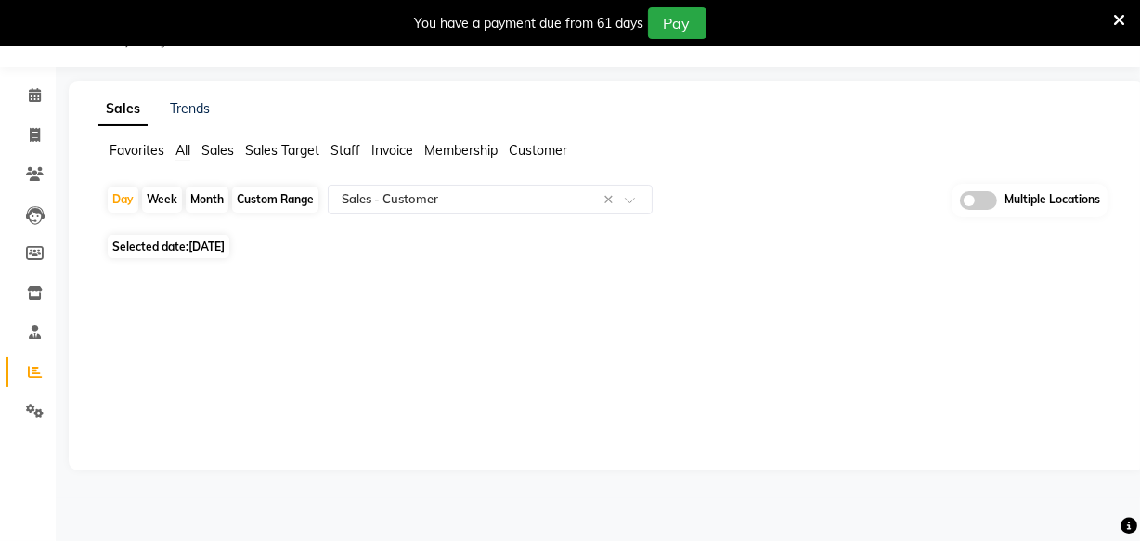
click at [161, 242] on span "Selected date: [DATE]" at bounding box center [169, 246] width 122 height 23
select select "9"
select select "2025"
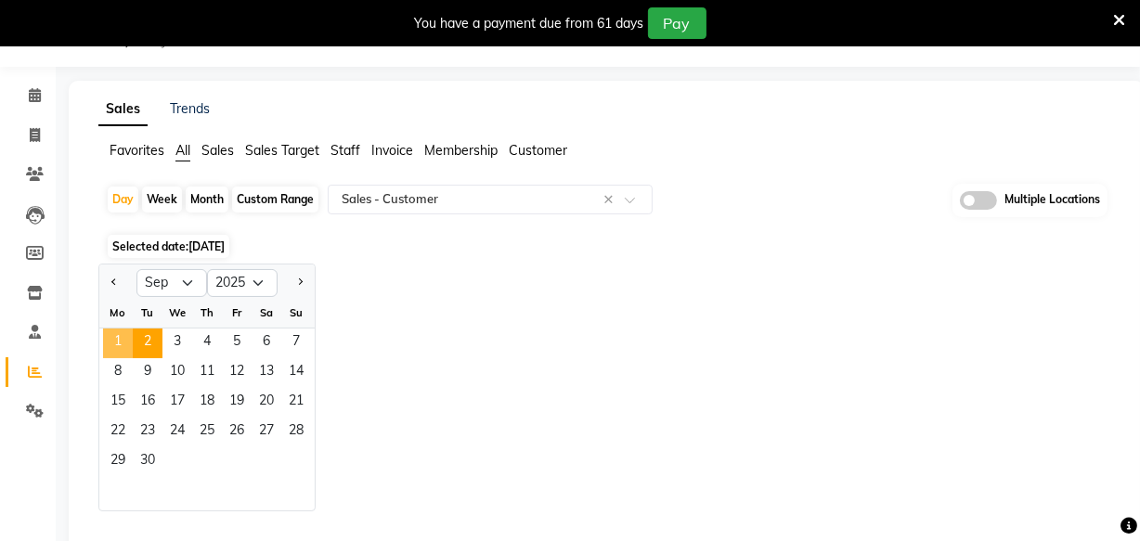
click at [130, 336] on span "1" at bounding box center [118, 344] width 30 height 30
select select "full_report"
select select "csv"
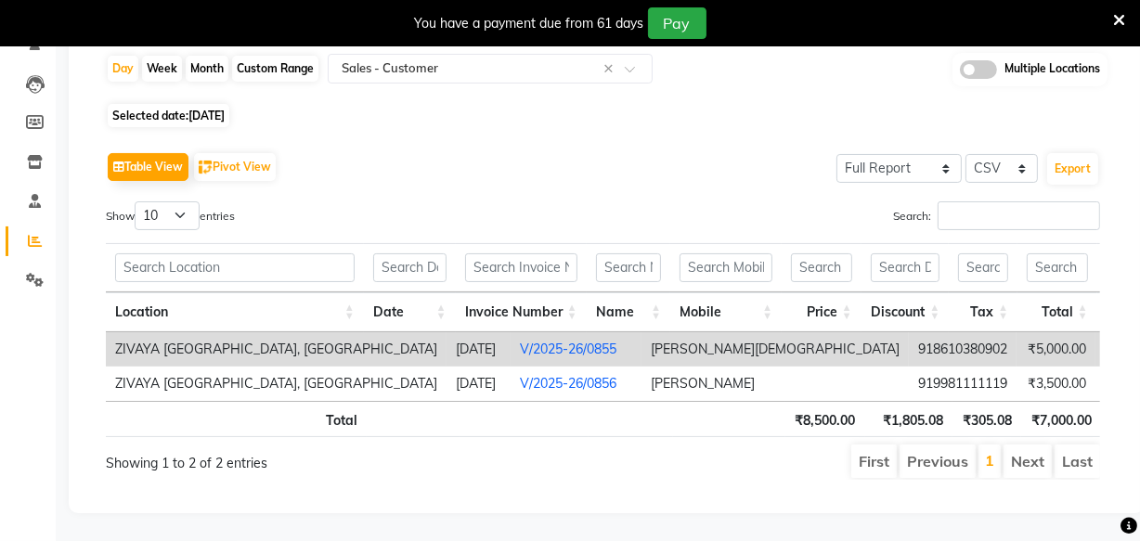
scroll to position [0, 0]
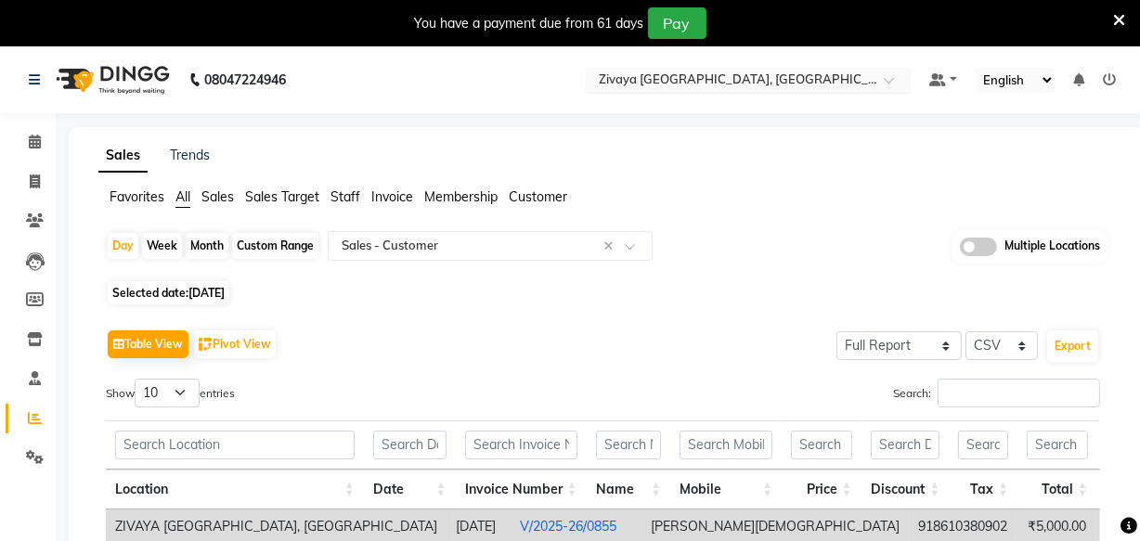
click at [754, 78] on input "text" at bounding box center [729, 81] width 269 height 19
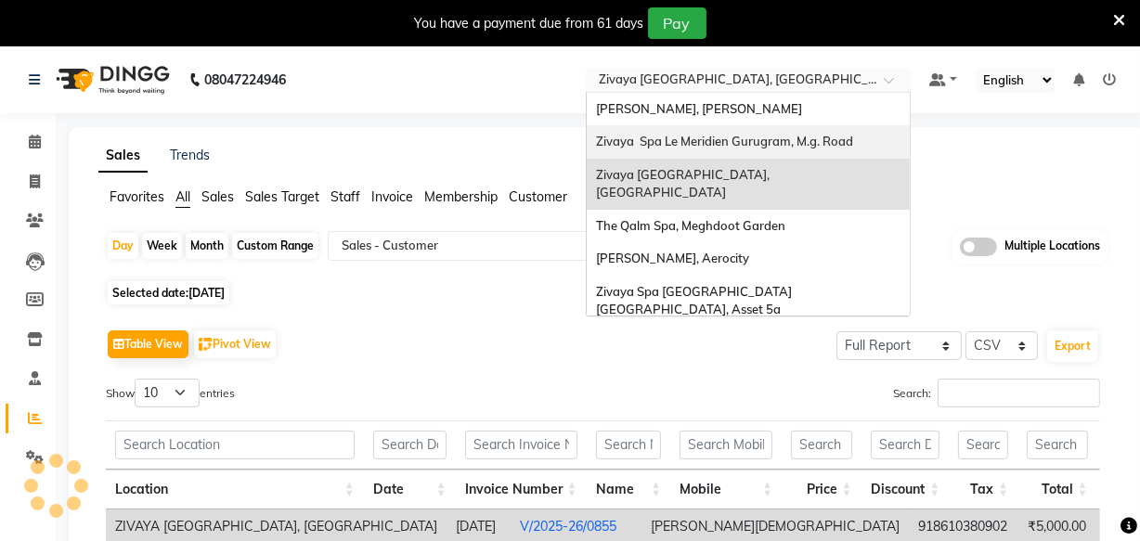
click at [755, 143] on span "Zivaya Spa Le Meridien Gurugram, M.g. Road" at bounding box center [724, 141] width 257 height 15
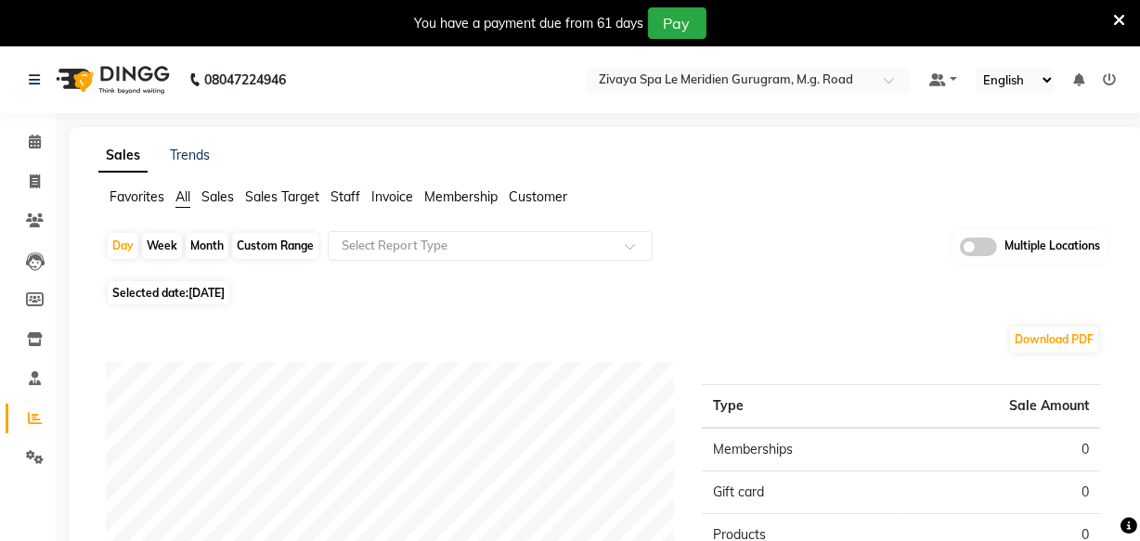
click at [225, 293] on span "[DATE]" at bounding box center [206, 293] width 36 height 14
select select "9"
select select "2025"
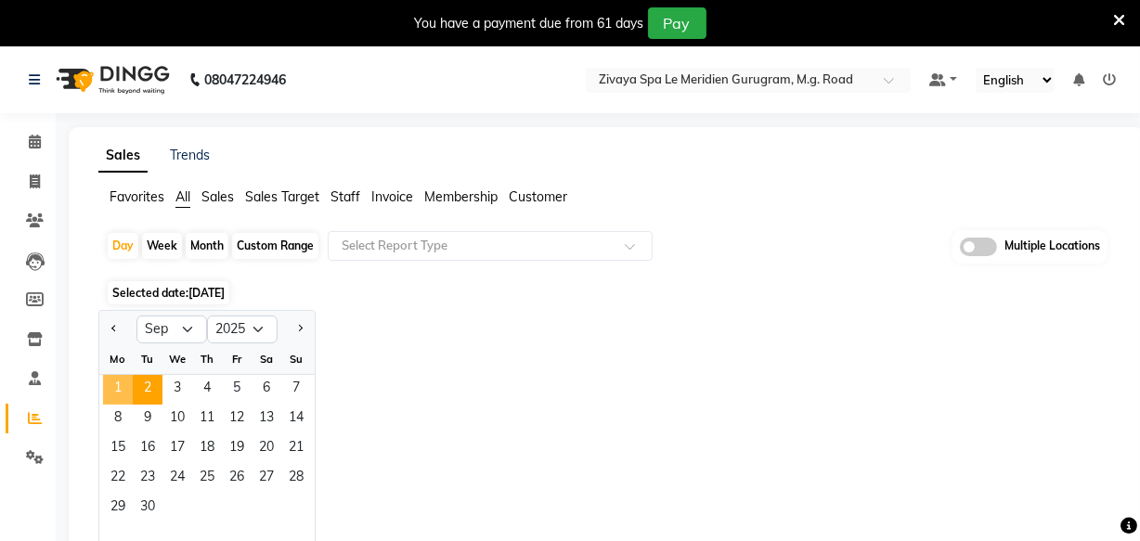
click at [119, 388] on span "1" at bounding box center [118, 390] width 30 height 30
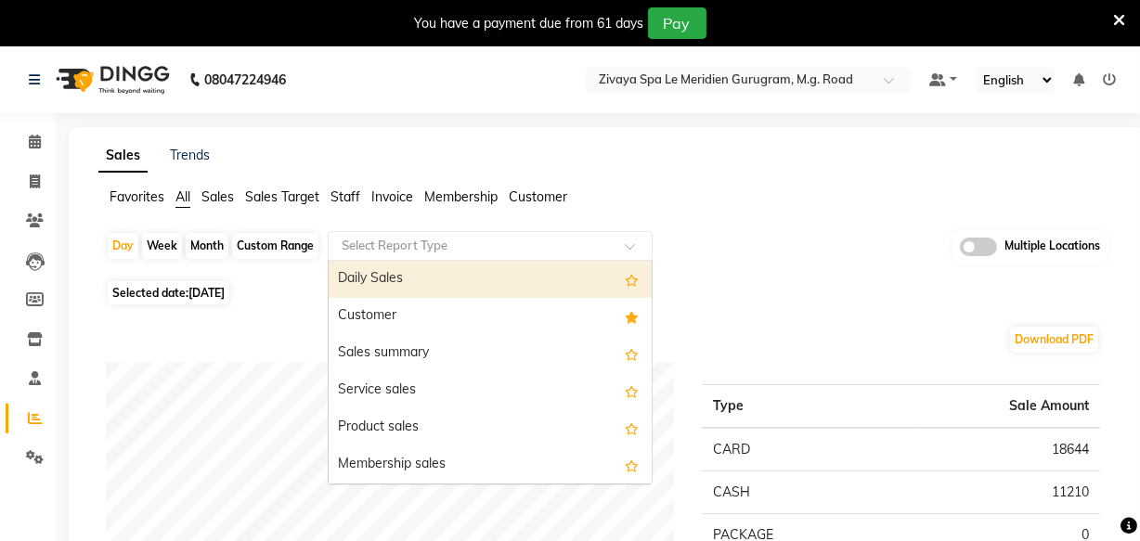
click at [533, 250] on input "text" at bounding box center [471, 246] width 267 height 19
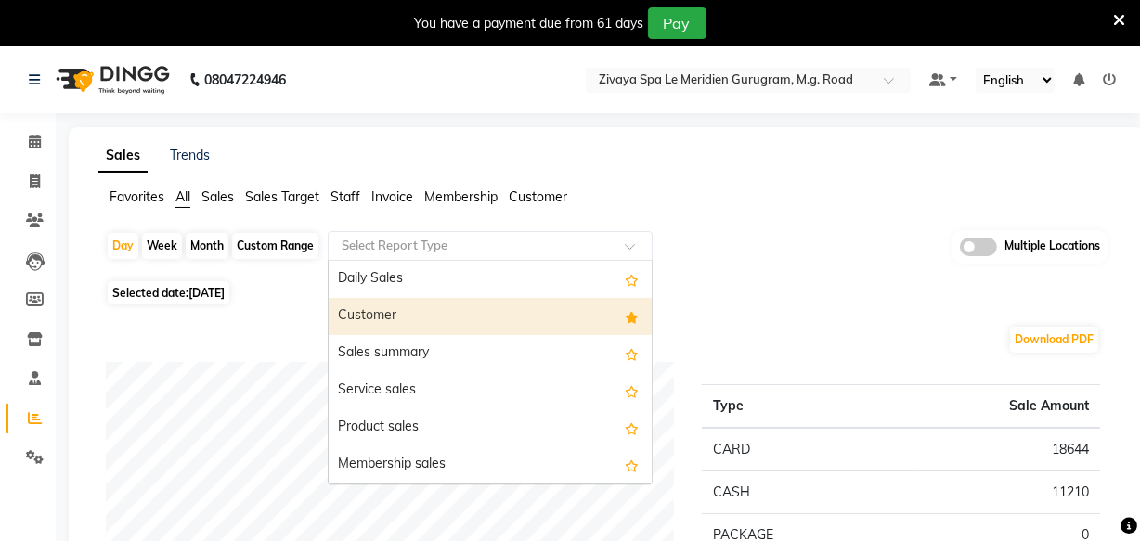
click at [517, 315] on div "Customer" at bounding box center [490, 316] width 323 height 37
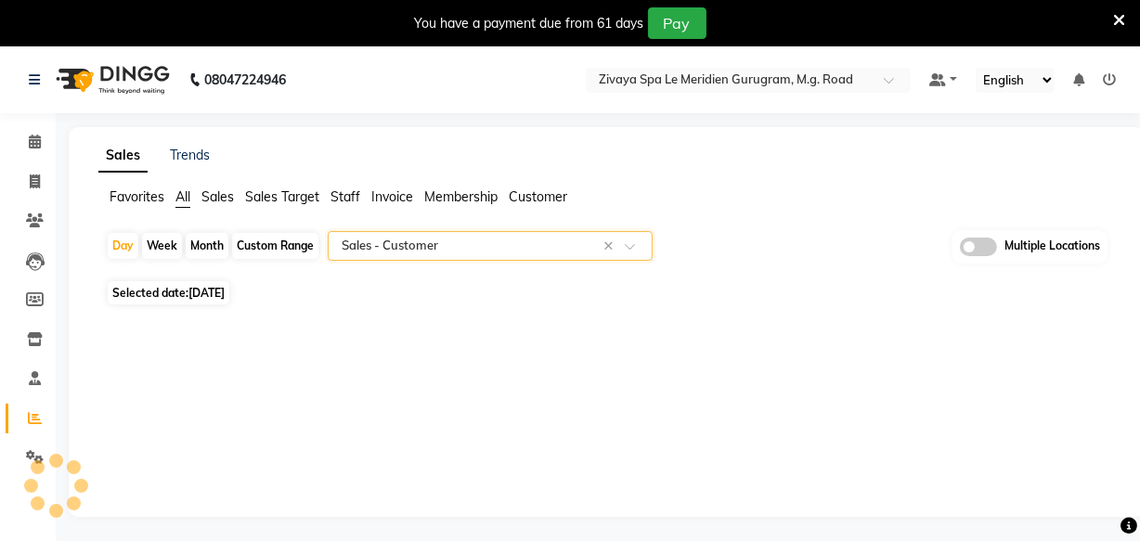
select select "full_report"
select select "csv"
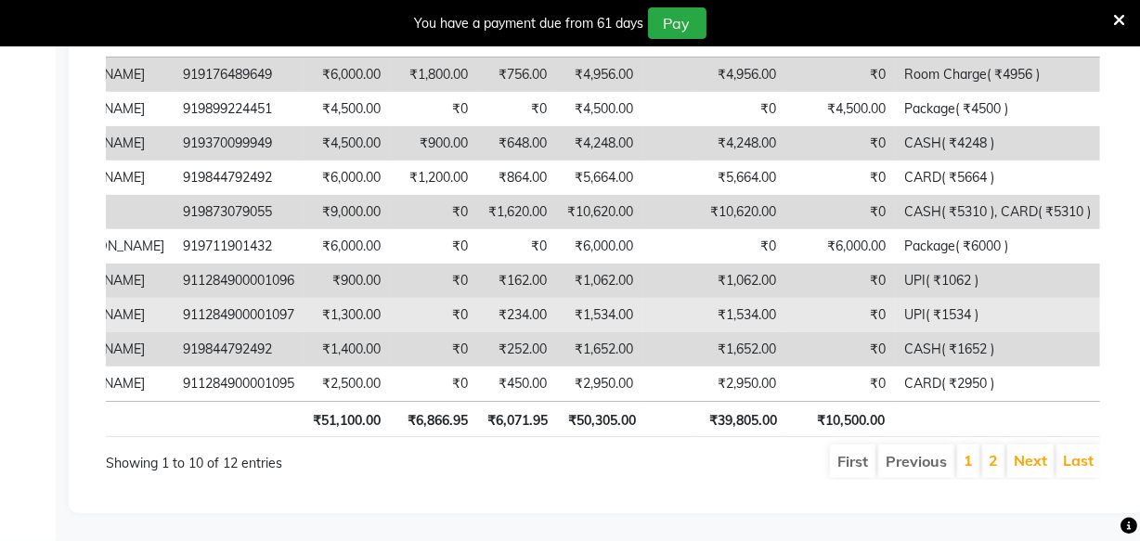
scroll to position [223, 0]
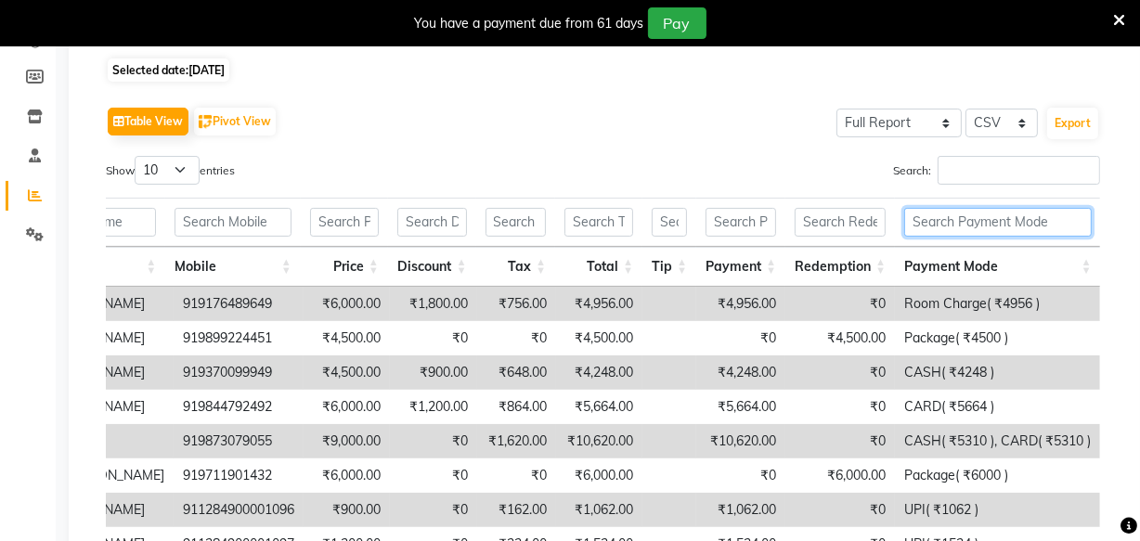
click at [964, 218] on input "text" at bounding box center [997, 222] width 187 height 29
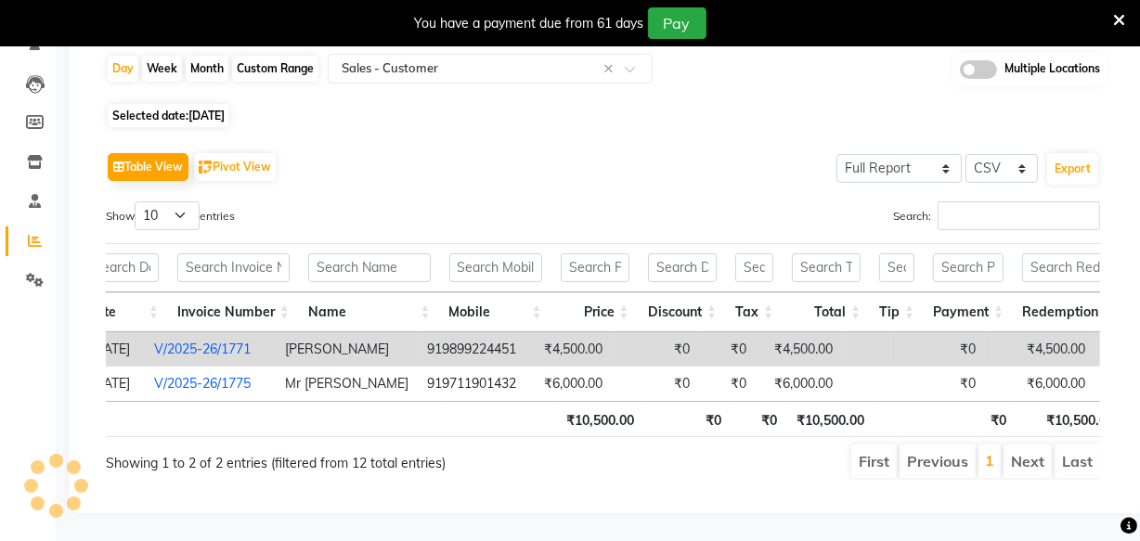
scroll to position [0, 0]
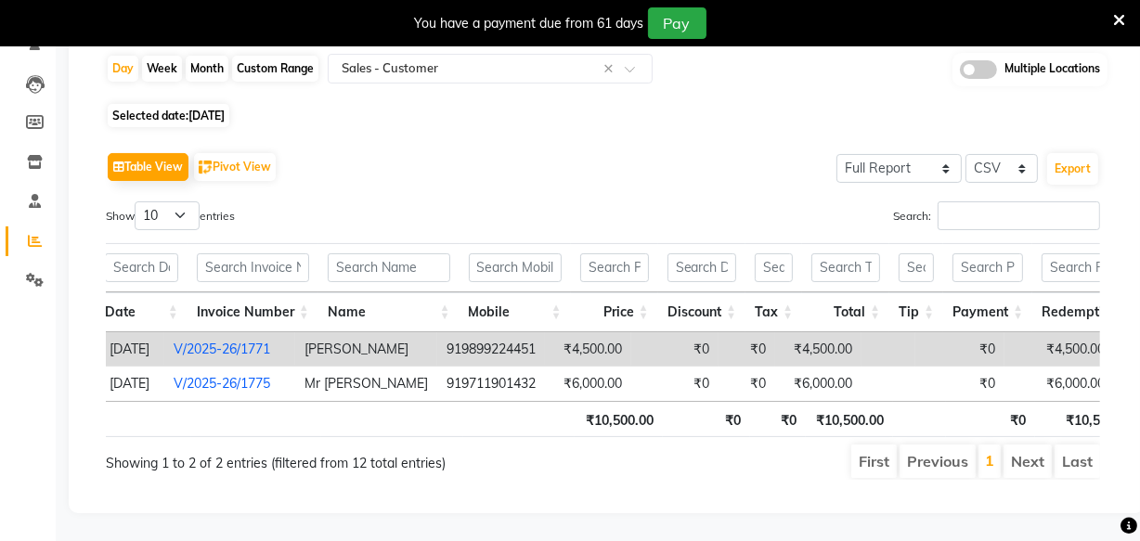
type input "pac"
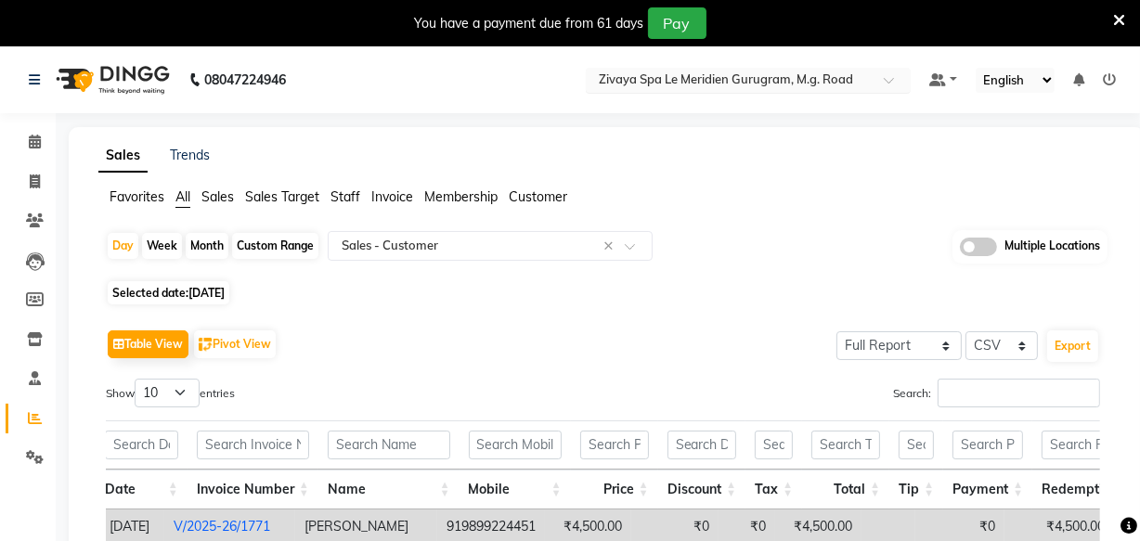
click at [740, 82] on input "text" at bounding box center [729, 81] width 269 height 19
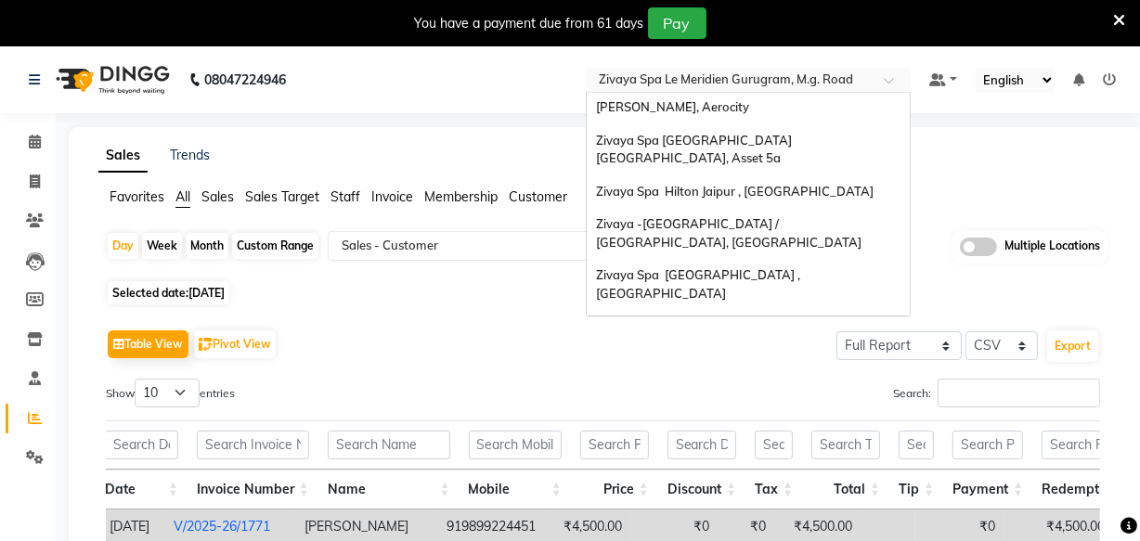
scroll to position [190, 0]
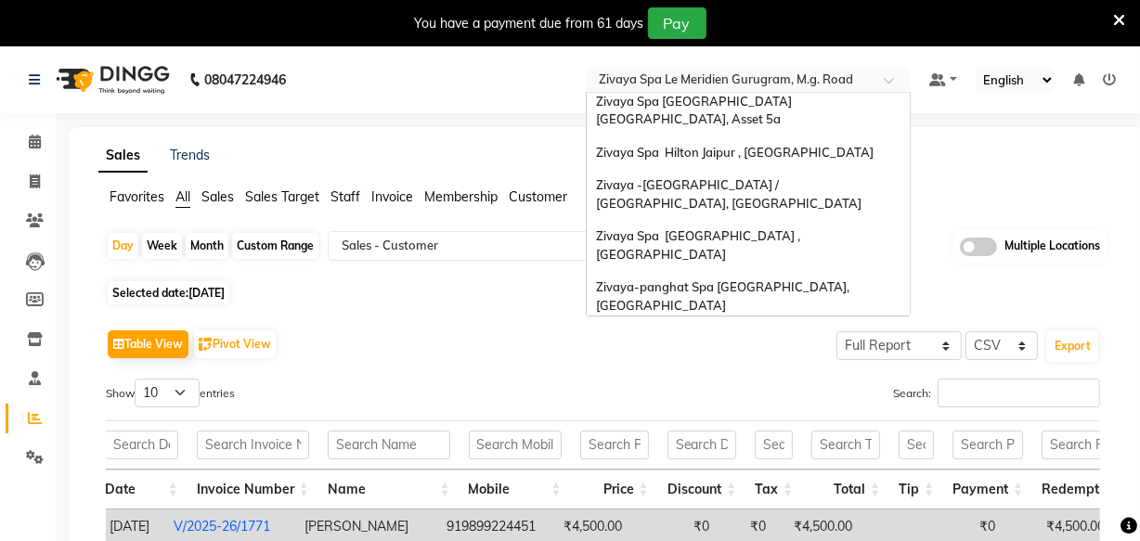
click at [752, 355] on div "Zivaya Wellness & Spa, Ahmedabad Airport" at bounding box center [748, 371] width 323 height 33
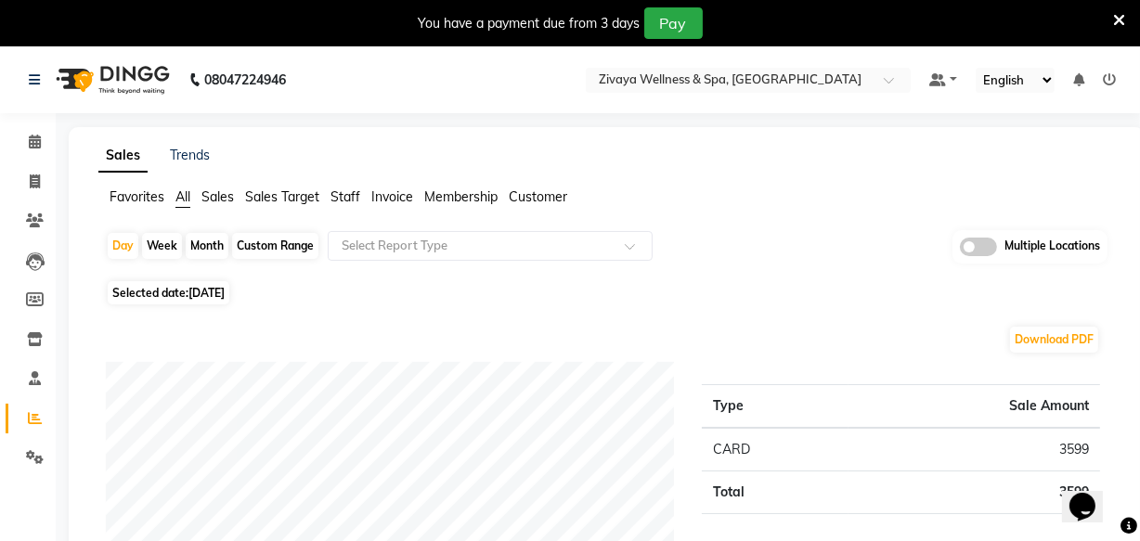
click at [225, 294] on span "[DATE]" at bounding box center [206, 293] width 36 height 14
select select "9"
select select "2025"
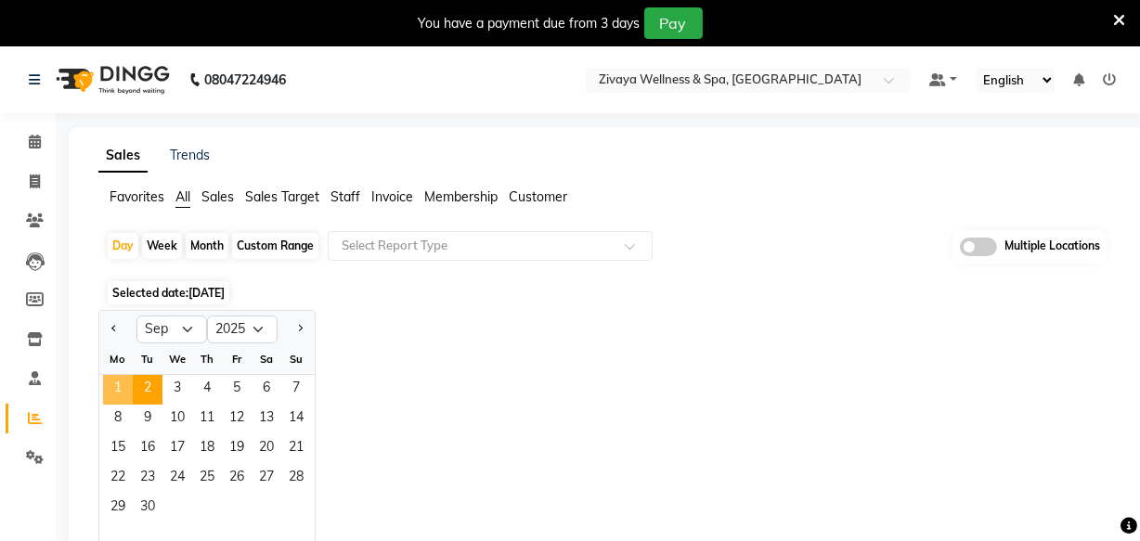
click at [125, 375] on span "1" at bounding box center [118, 390] width 30 height 30
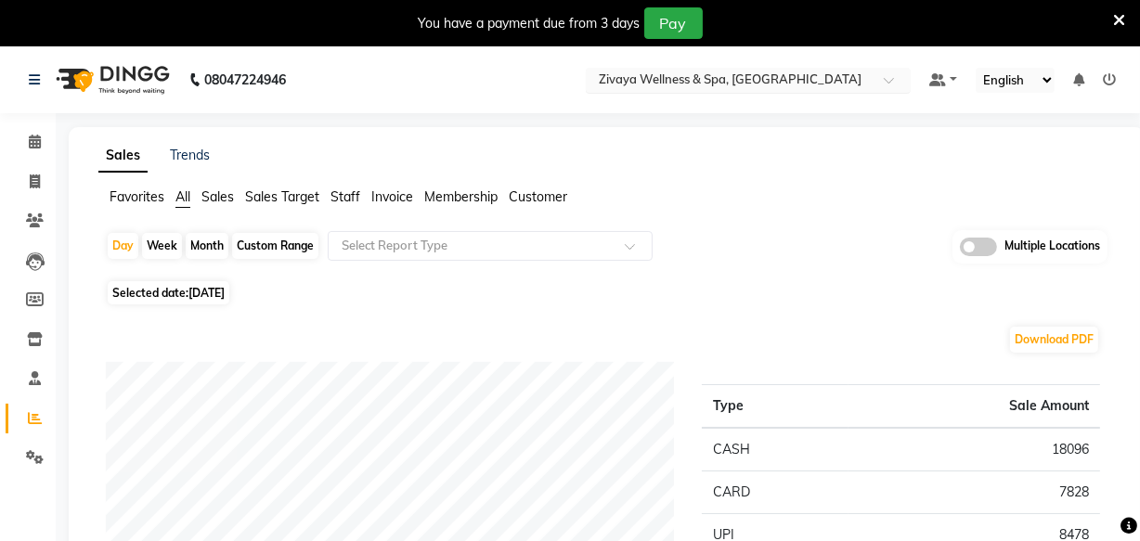
click at [736, 83] on input "text" at bounding box center [729, 81] width 269 height 19
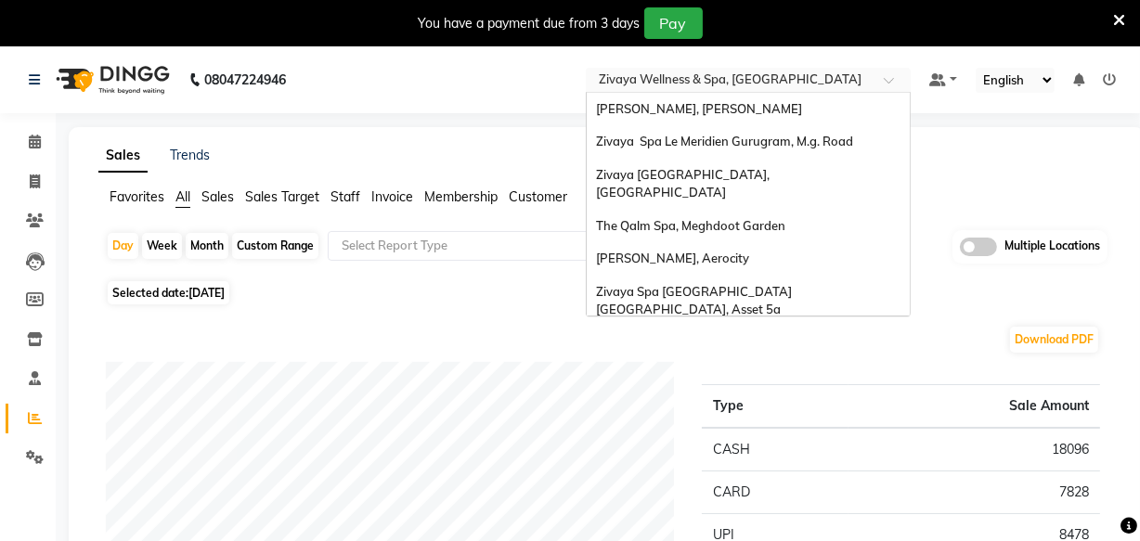
scroll to position [190, 0]
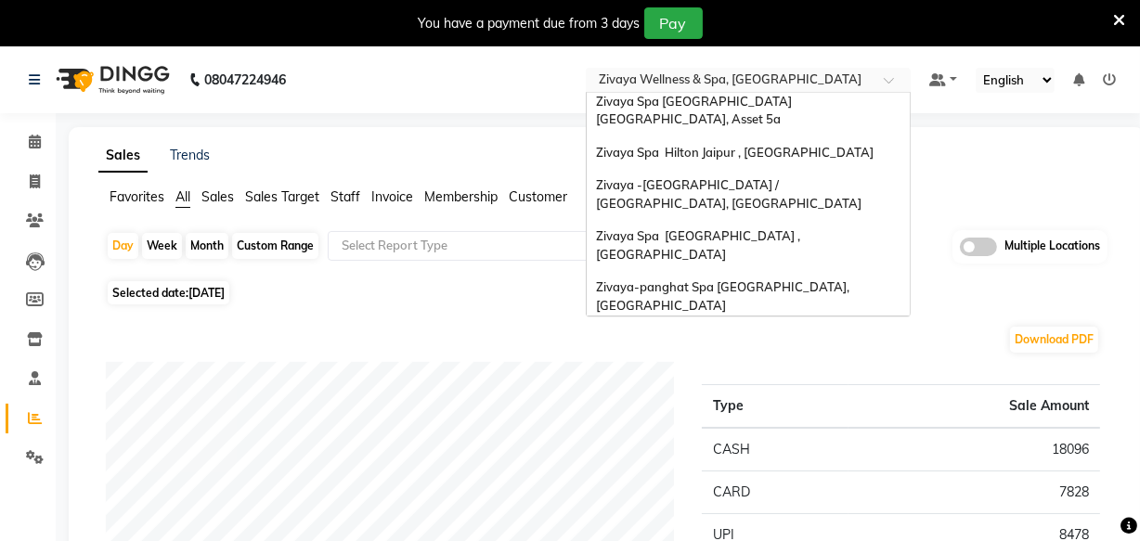
click at [751, 330] on span "Zivaya Wellness & Spa, [GEOGRAPHIC_DATA]" at bounding box center [727, 337] width 263 height 15
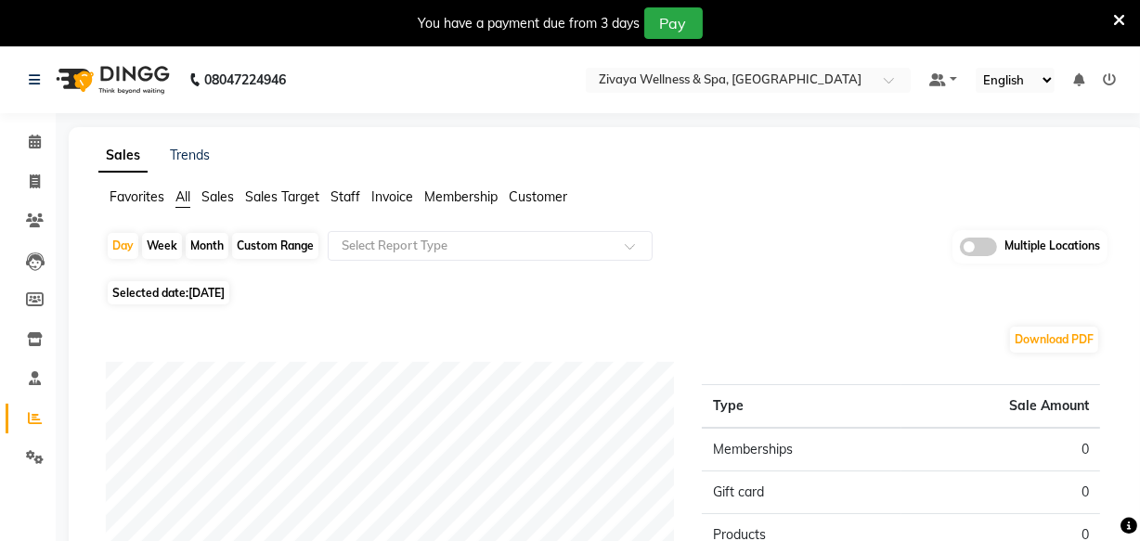
click at [225, 288] on span "[DATE]" at bounding box center [206, 293] width 36 height 14
select select "9"
select select "2025"
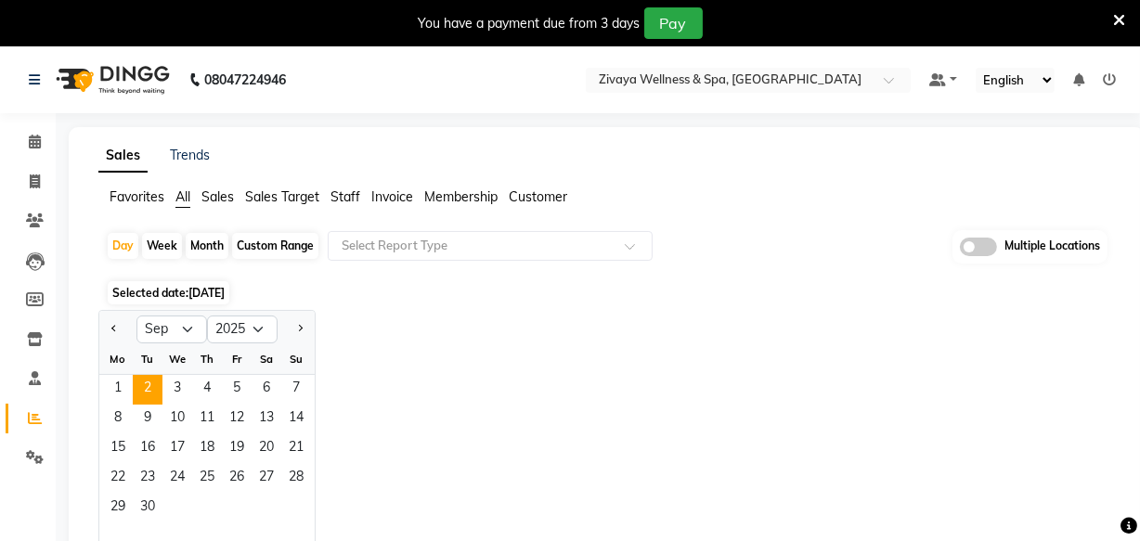
click at [120, 370] on div "Mo" at bounding box center [118, 359] width 30 height 30
click at [121, 382] on span "1" at bounding box center [118, 390] width 30 height 30
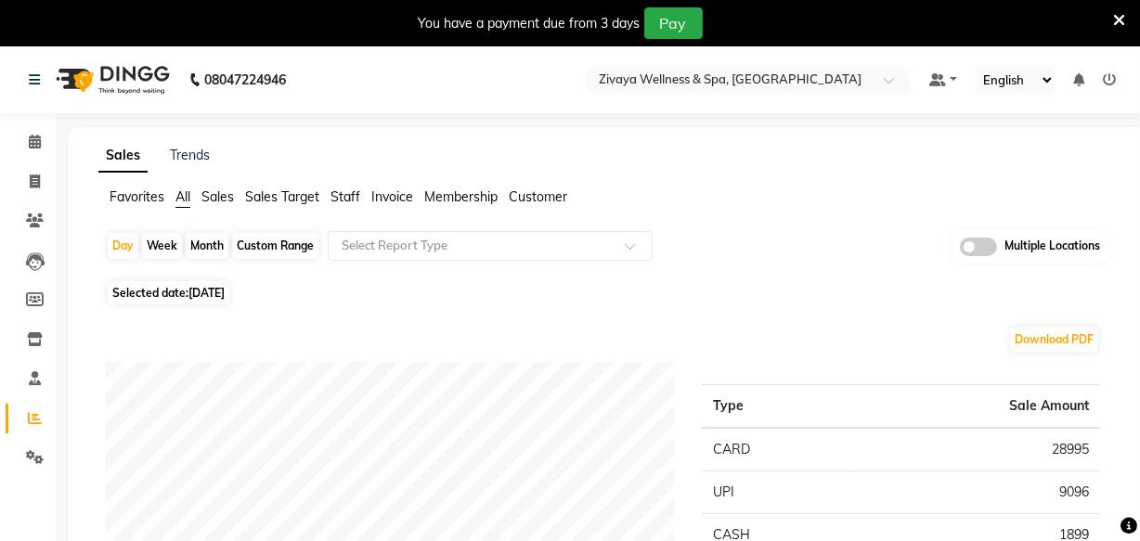
scroll to position [252, 0]
